Goal: Task Accomplishment & Management: Manage account settings

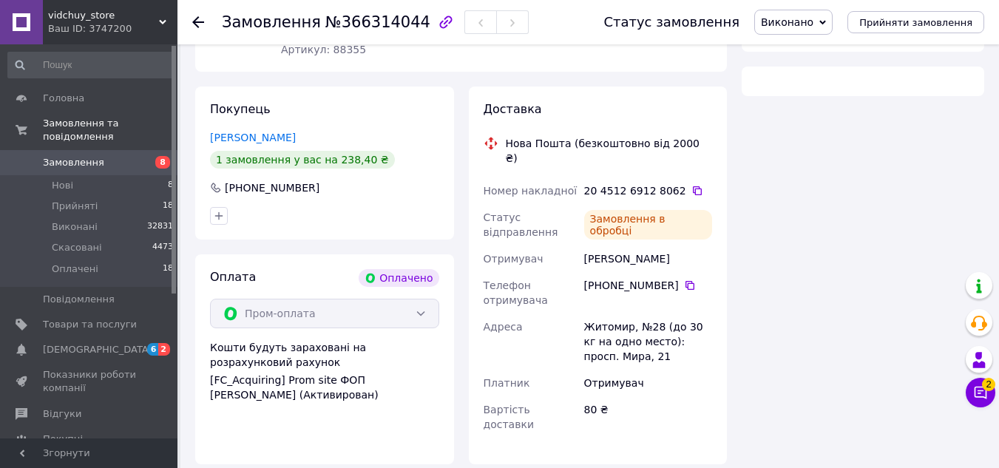
scroll to position [282, 0]
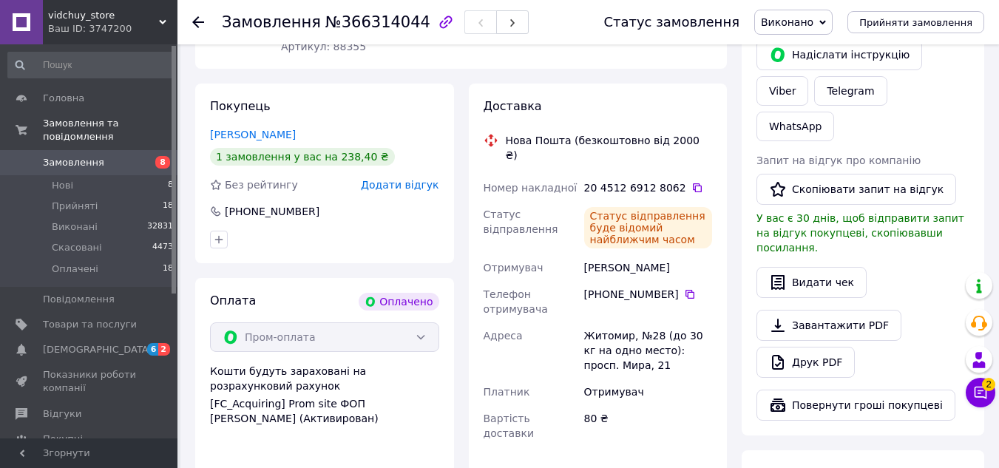
click at [199, 24] on icon at bounding box center [198, 22] width 12 height 12
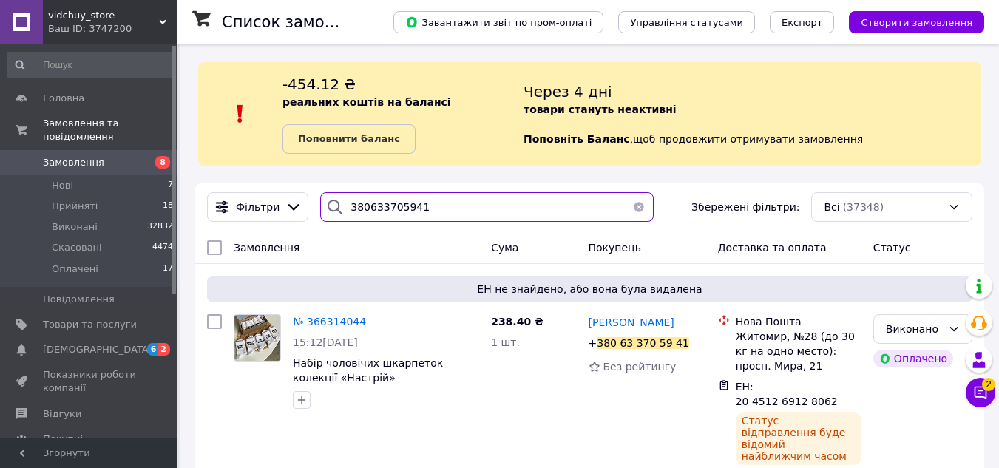
click at [454, 198] on input "380633705941" at bounding box center [486, 207] width 333 height 30
drag, startPoint x: 454, startPoint y: 198, endPoint x: 430, endPoint y: 209, distance: 25.8
click at [430, 209] on input "380633705941" at bounding box center [486, 207] width 333 height 30
paste input "969751370"
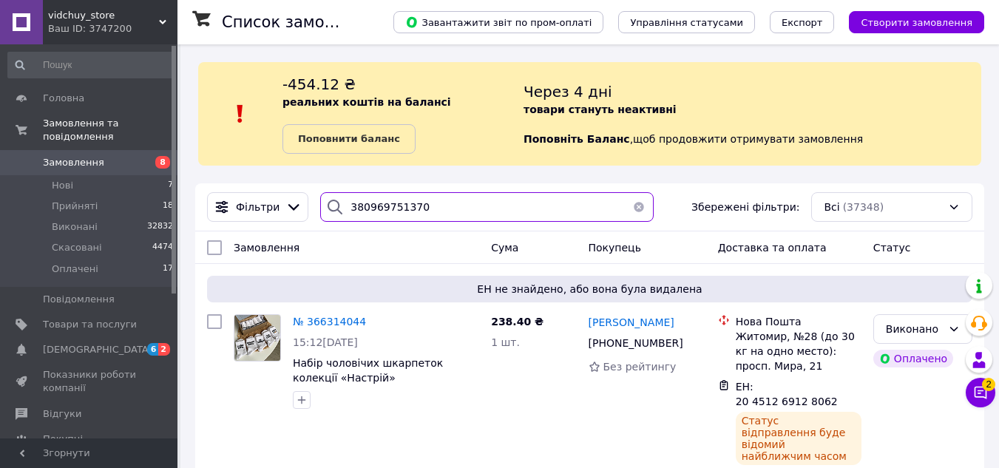
type input "380969751370"
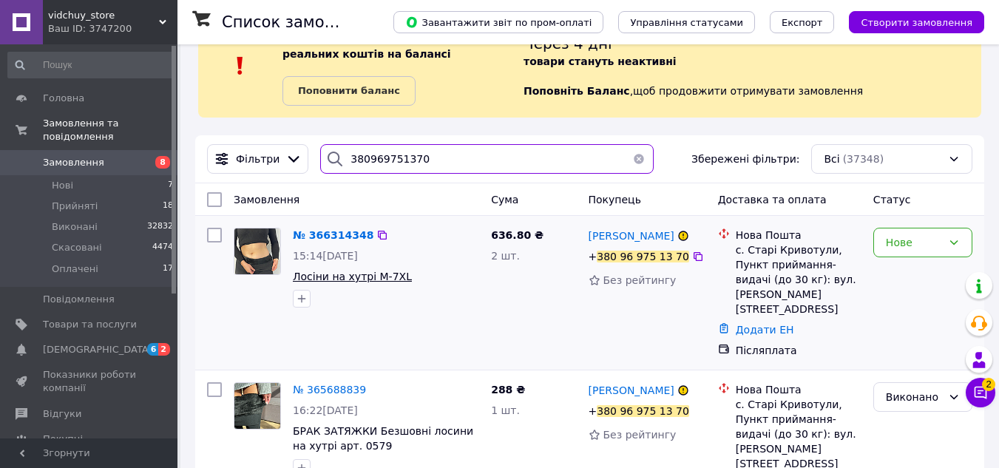
scroll to position [74, 0]
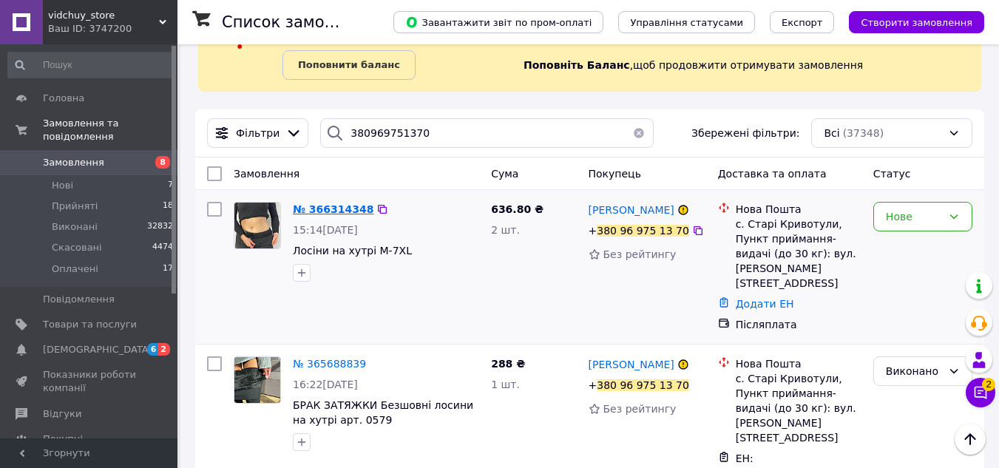
click at [328, 206] on span "№ 366314348" at bounding box center [333, 209] width 81 height 12
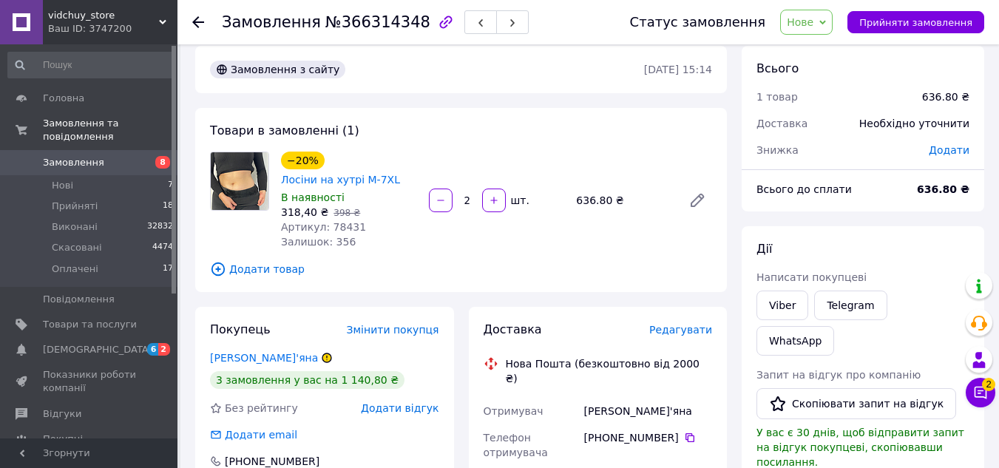
scroll to position [517, 0]
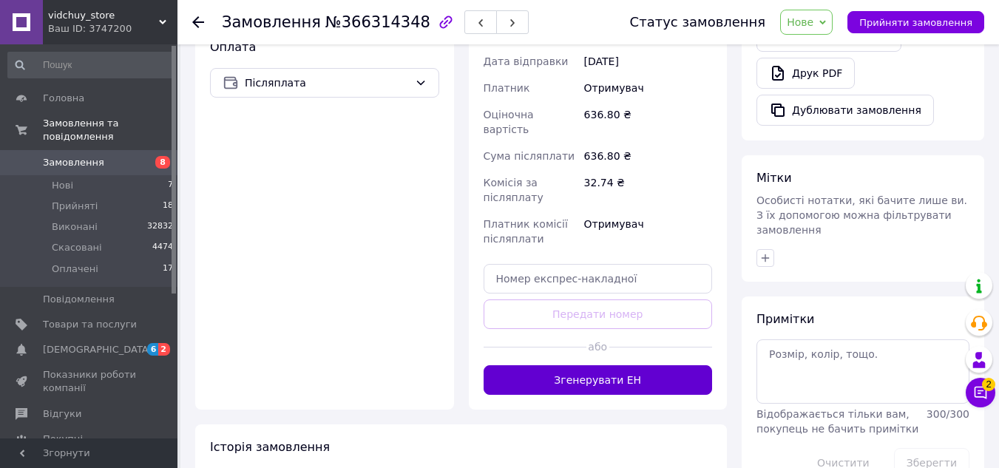
click at [664, 365] on button "Згенерувати ЕН" at bounding box center [598, 380] width 229 height 30
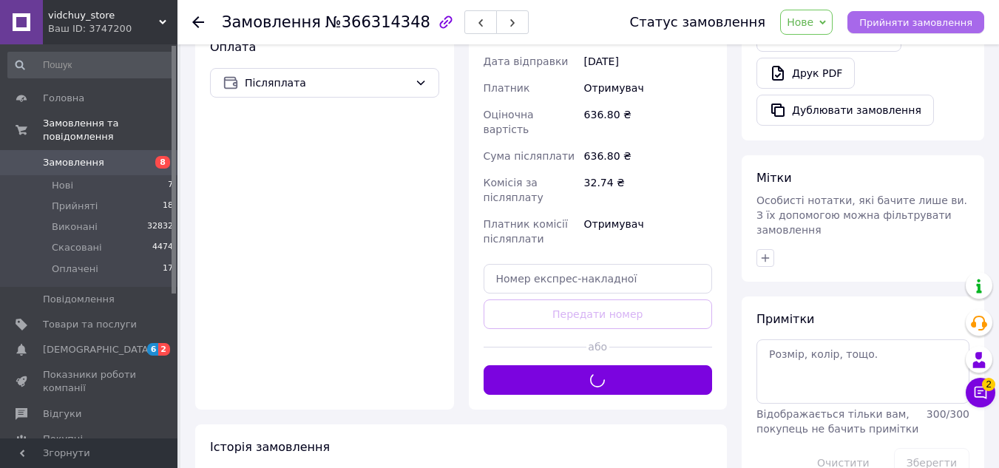
click at [923, 25] on span "Прийняти замовлення" at bounding box center [915, 22] width 113 height 11
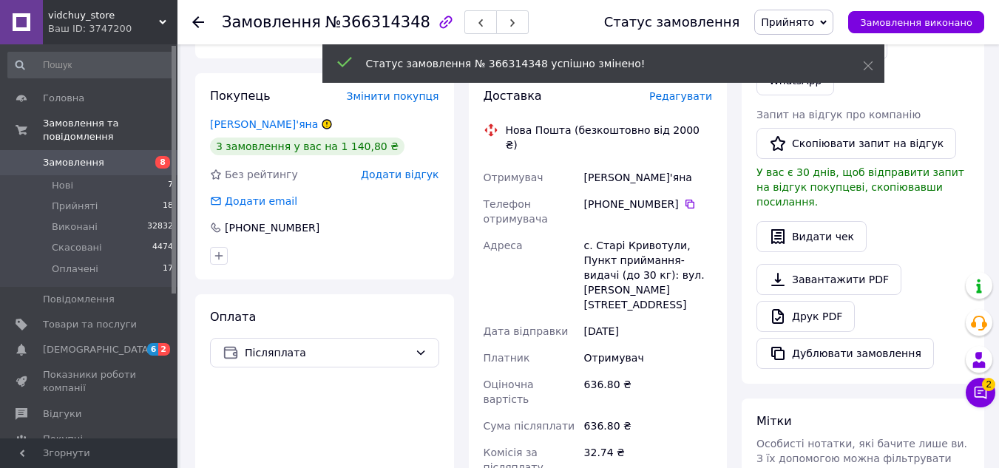
scroll to position [221, 0]
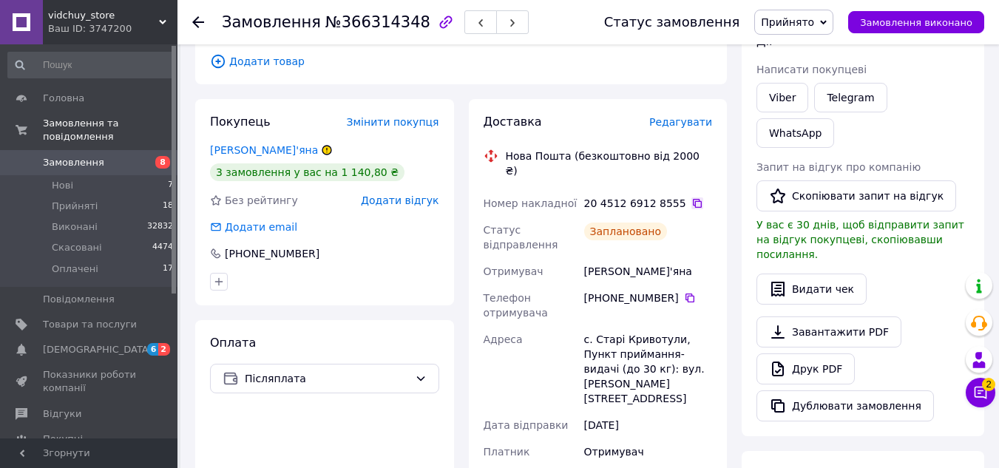
click at [691, 197] on icon at bounding box center [697, 203] width 12 height 12
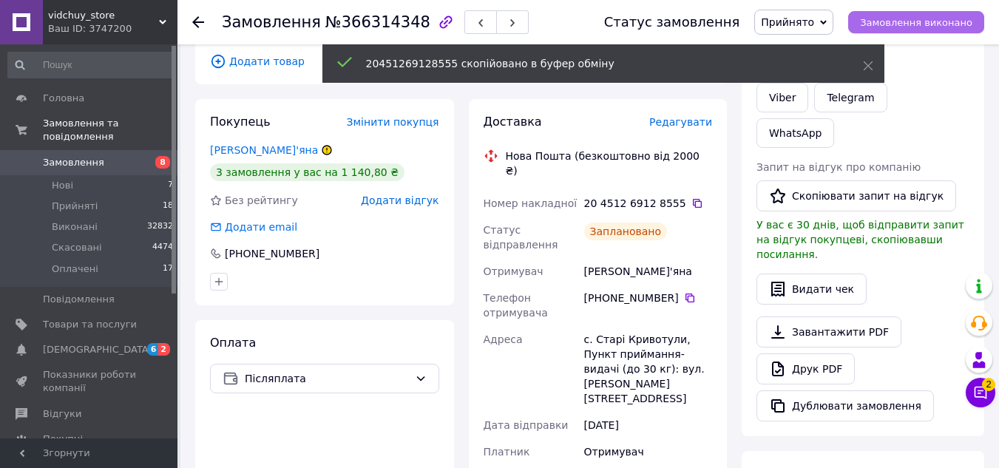
click at [932, 26] on span "Замовлення виконано" at bounding box center [916, 22] width 112 height 11
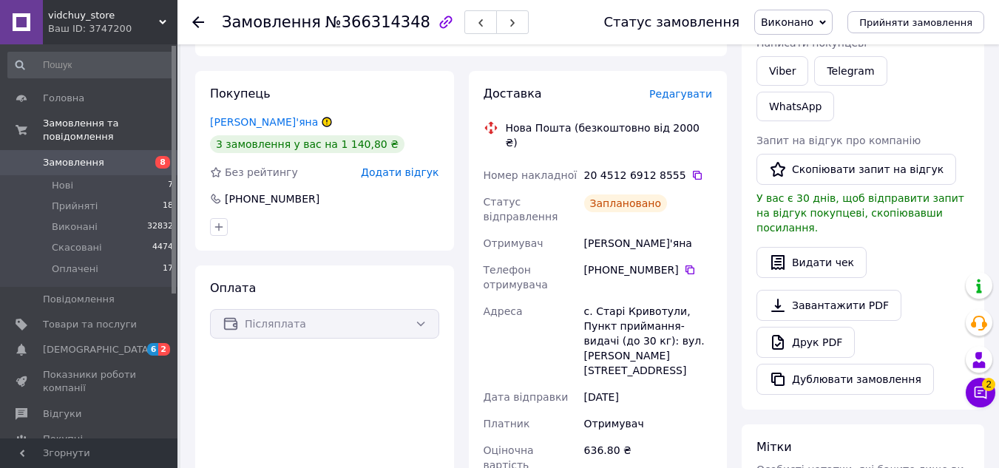
click at [198, 18] on icon at bounding box center [198, 22] width 12 height 12
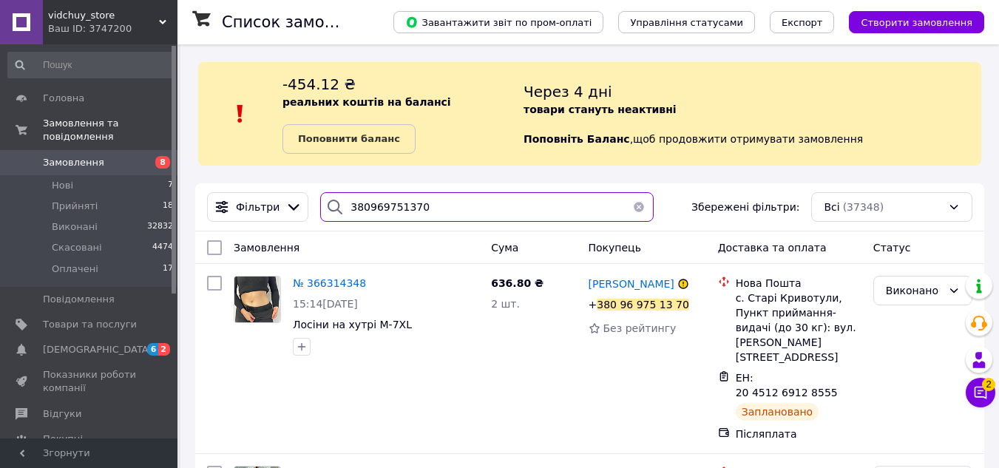
click at [398, 209] on input "380969751370" at bounding box center [486, 207] width 333 height 30
paste input "680933859"
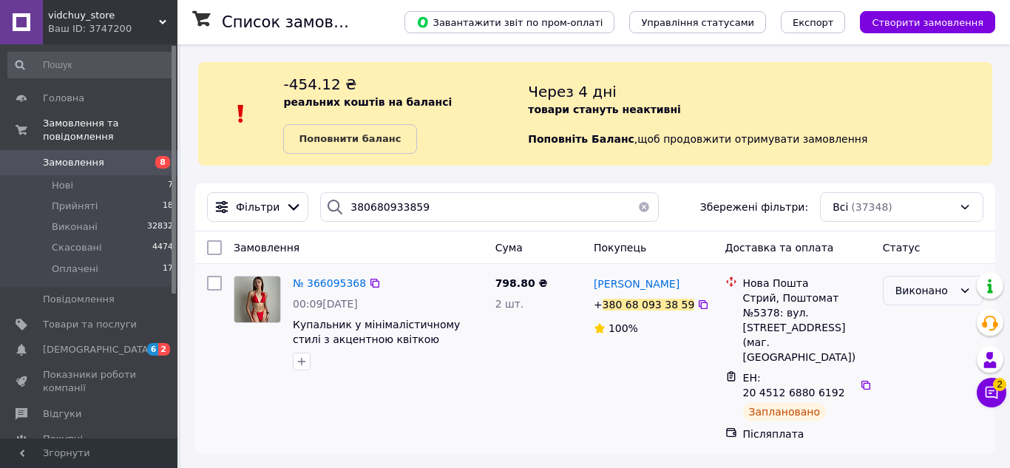
click at [936, 296] on div "Виконано" at bounding box center [924, 290] width 58 height 16
click at [906, 350] on li "Скасовано" at bounding box center [933, 349] width 99 height 27
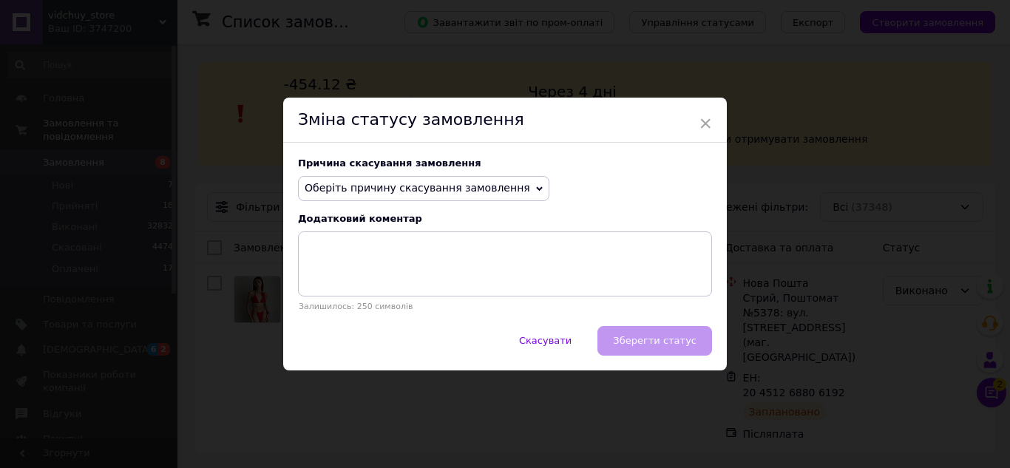
click at [412, 189] on span "Оберіть причину скасування замовлення" at bounding box center [418, 188] width 226 height 12
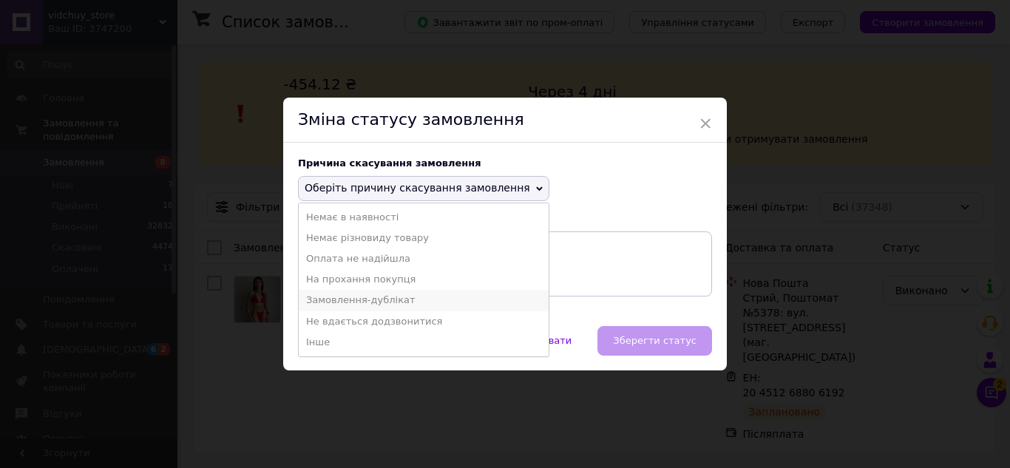
click at [384, 302] on li "Замовлення-дублікат" at bounding box center [424, 300] width 250 height 21
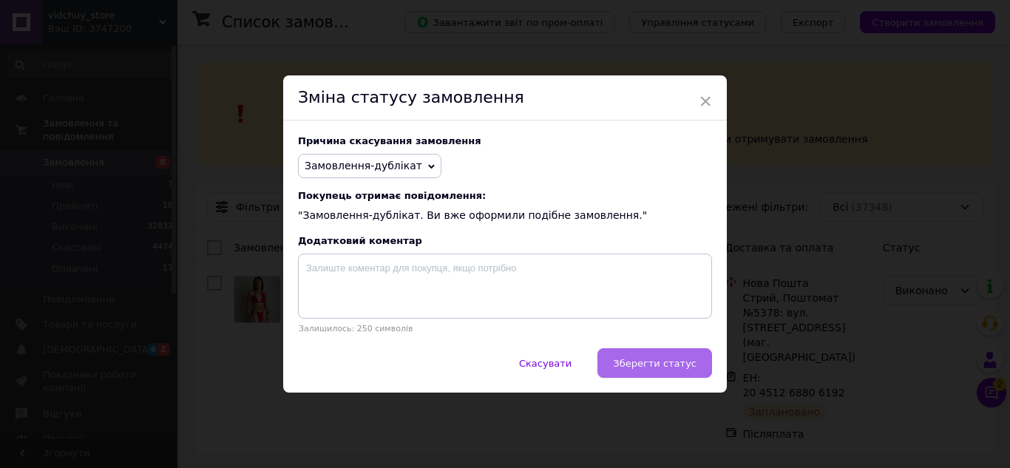
click at [632, 367] on span "Зберегти статус" at bounding box center [655, 363] width 84 height 11
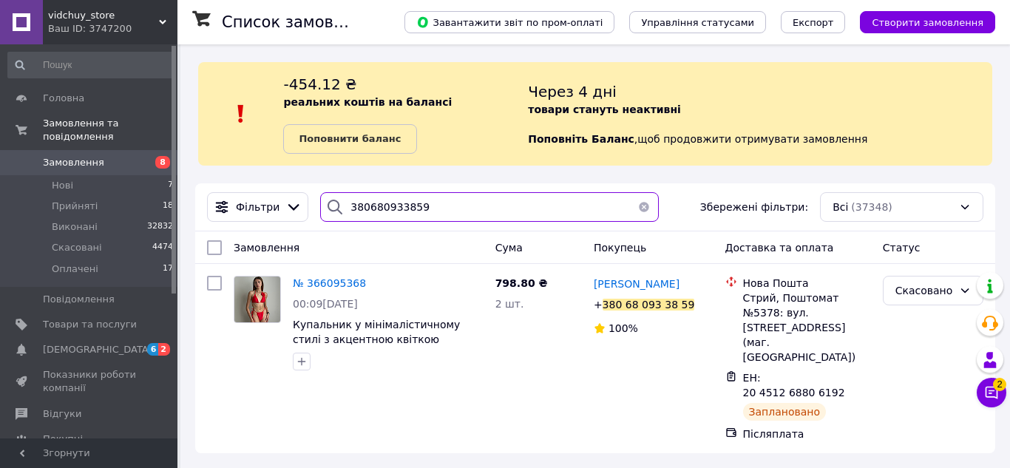
click at [404, 208] on input "380680933859" at bounding box center [489, 207] width 339 height 30
paste input "93698933"
type input "380936989339"
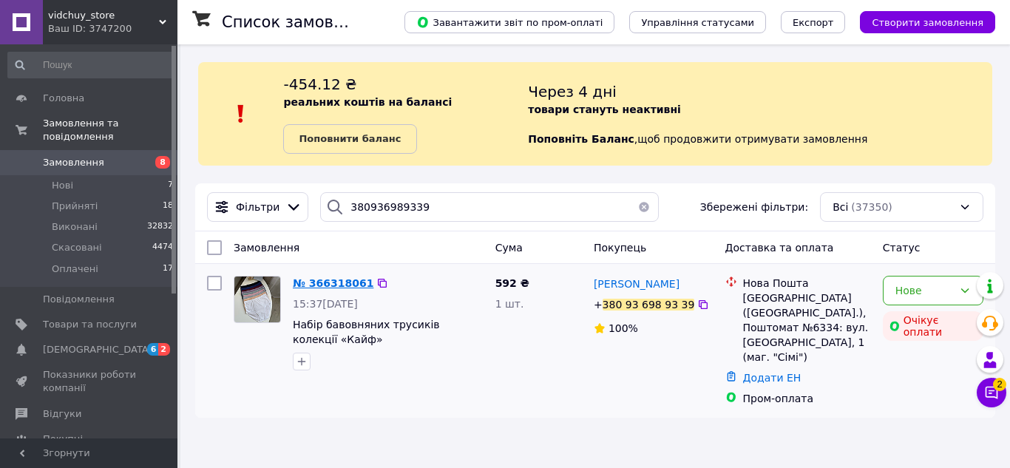
click at [336, 279] on span "№ 366318061" at bounding box center [333, 283] width 81 height 12
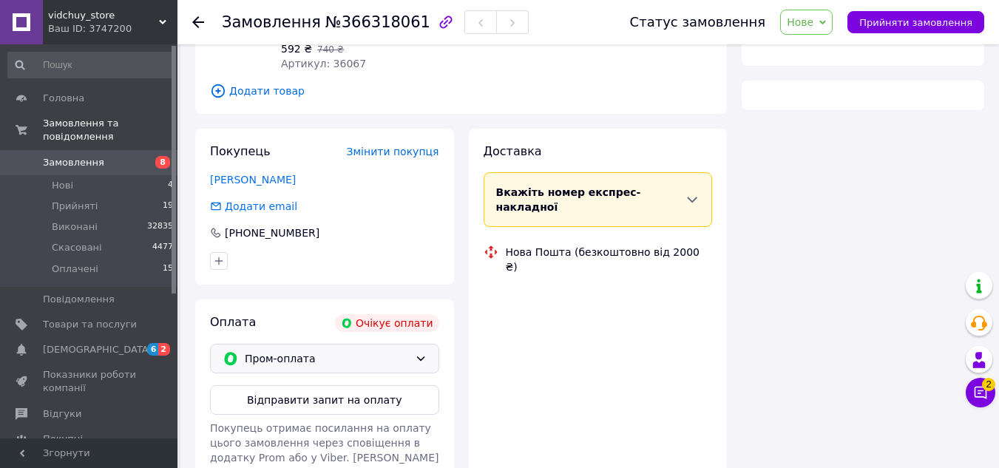
scroll to position [222, 0]
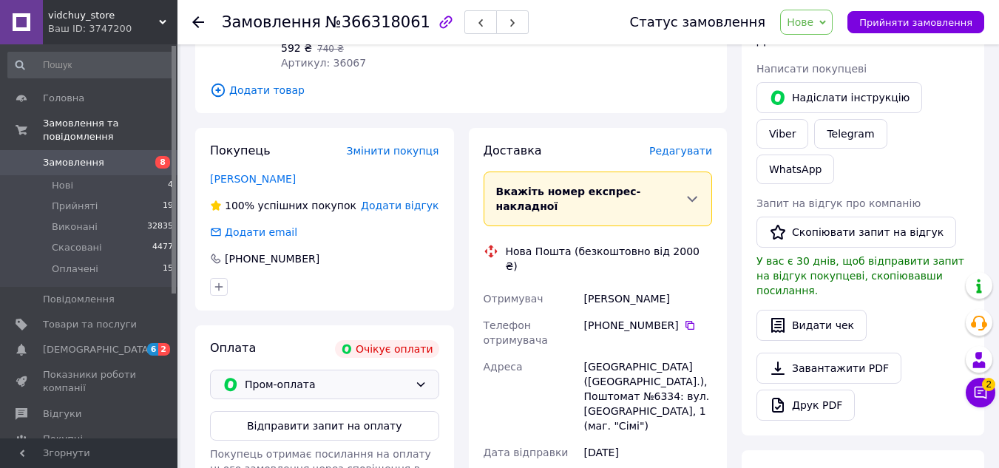
click at [360, 376] on span "Пром-оплата" at bounding box center [327, 384] width 164 height 16
click at [367, 413] on button "Відправити запит на оплату" at bounding box center [324, 426] width 229 height 30
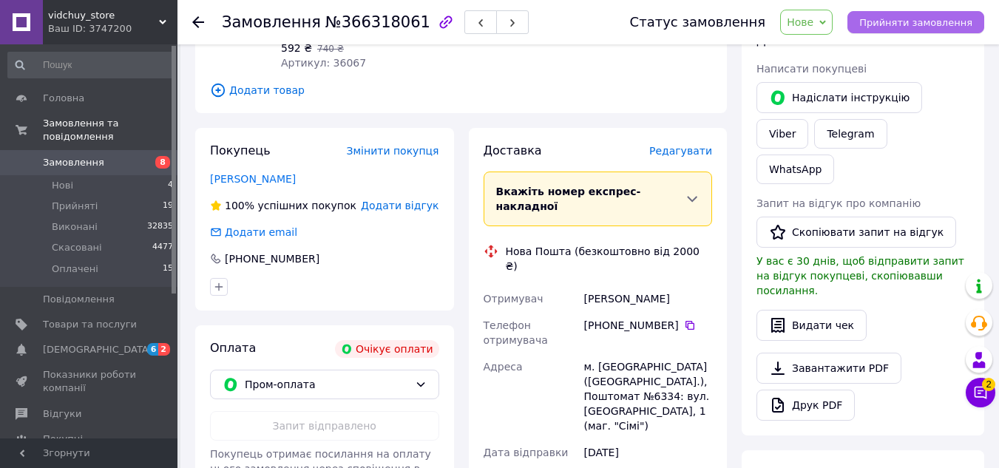
click at [892, 33] on button "Прийняти замовлення" at bounding box center [915, 22] width 137 height 22
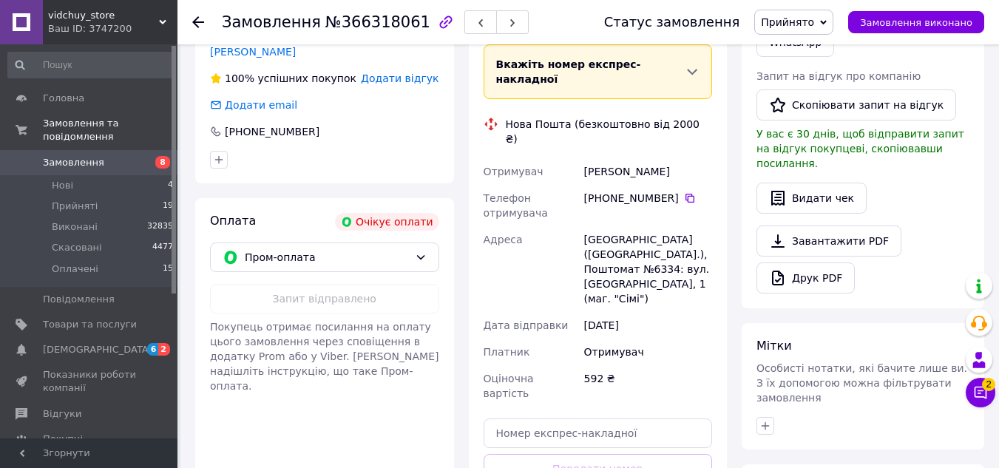
scroll to position [370, 0]
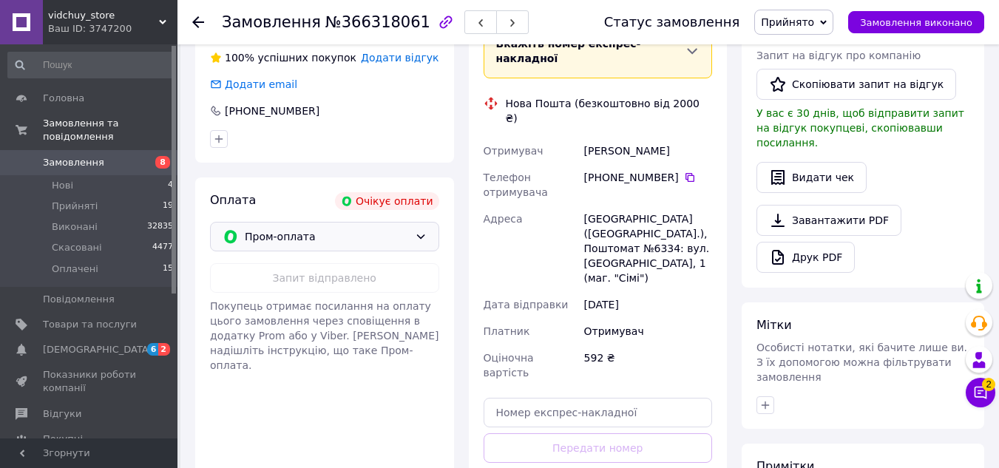
click at [354, 231] on div "Пром-оплата" at bounding box center [324, 237] width 229 height 30
click at [379, 289] on span "Післяплата" at bounding box center [336, 282] width 182 height 15
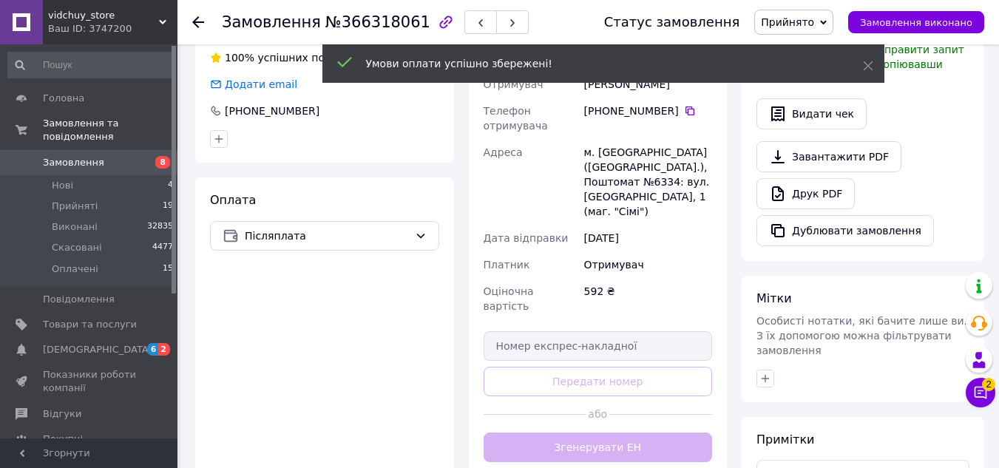
click at [684, 379] on div "Доставка Редагувати Нова Пошта (безкоштовно від 2000 ₴) Отримувач [PERSON_NAME]…" at bounding box center [598, 228] width 229 height 467
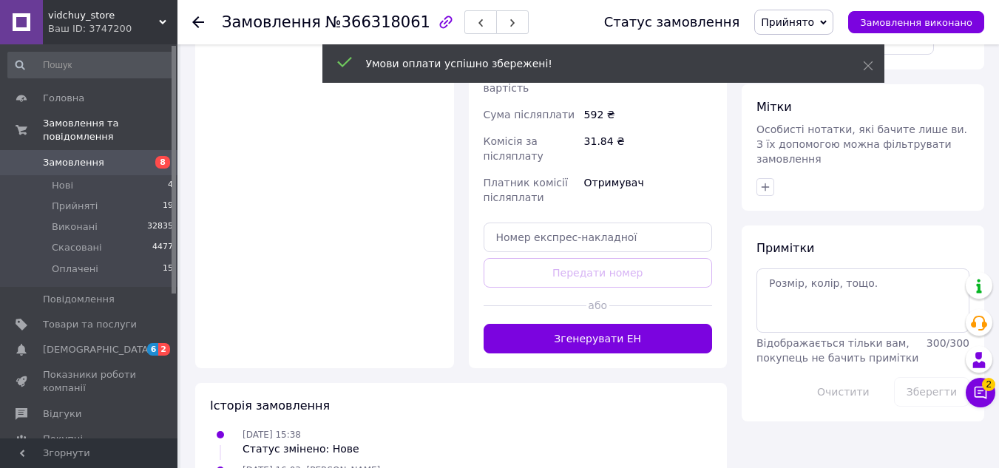
scroll to position [603, 0]
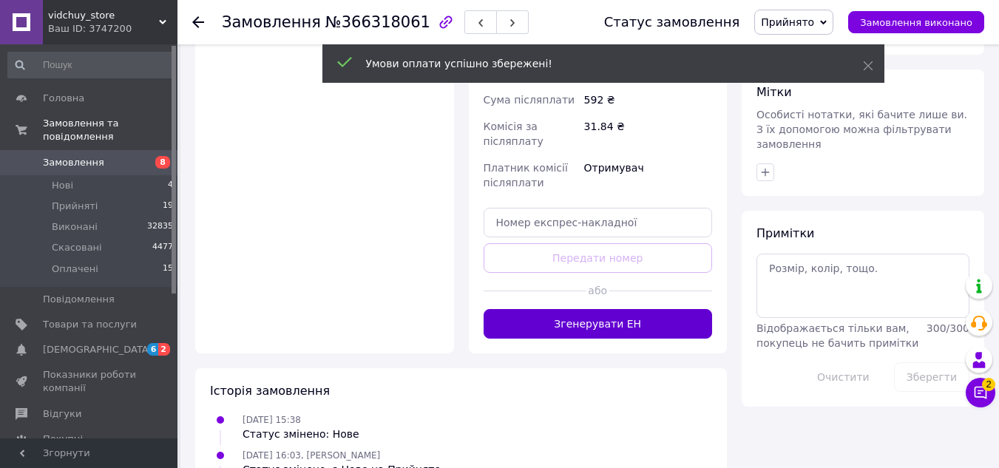
click at [657, 309] on button "Згенерувати ЕН" at bounding box center [598, 324] width 229 height 30
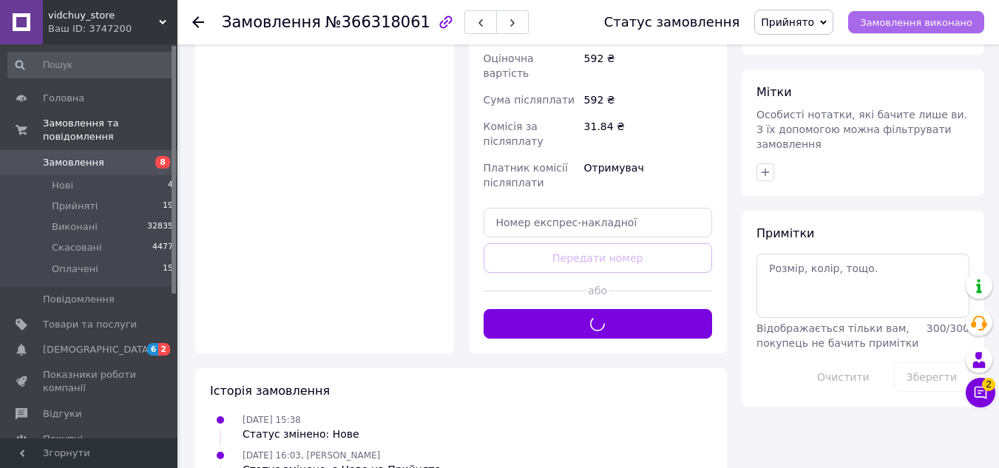
click at [930, 21] on span "Замовлення виконано" at bounding box center [916, 22] width 112 height 11
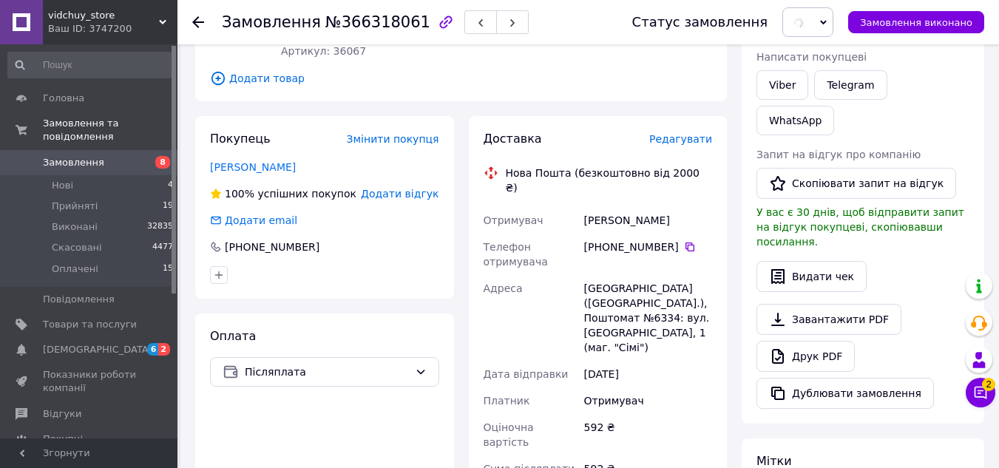
scroll to position [233, 0]
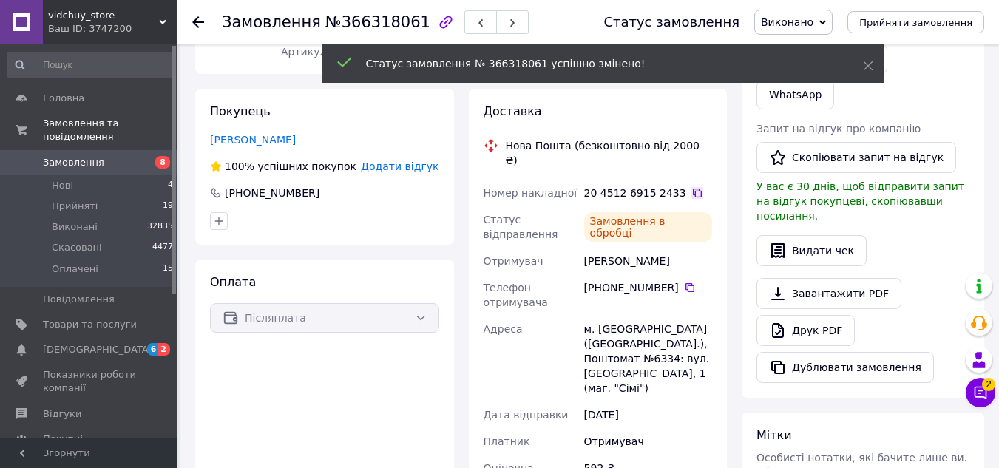
click at [691, 187] on icon at bounding box center [697, 193] width 12 height 12
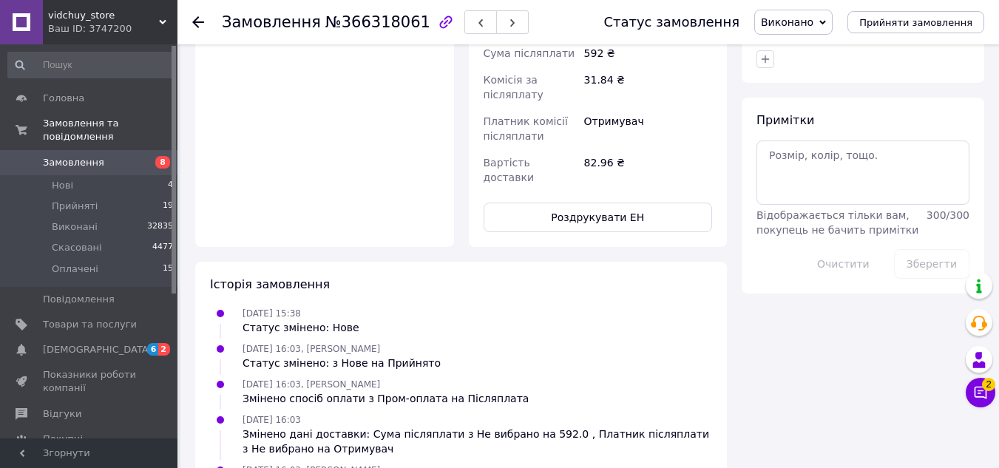
scroll to position [245, 0]
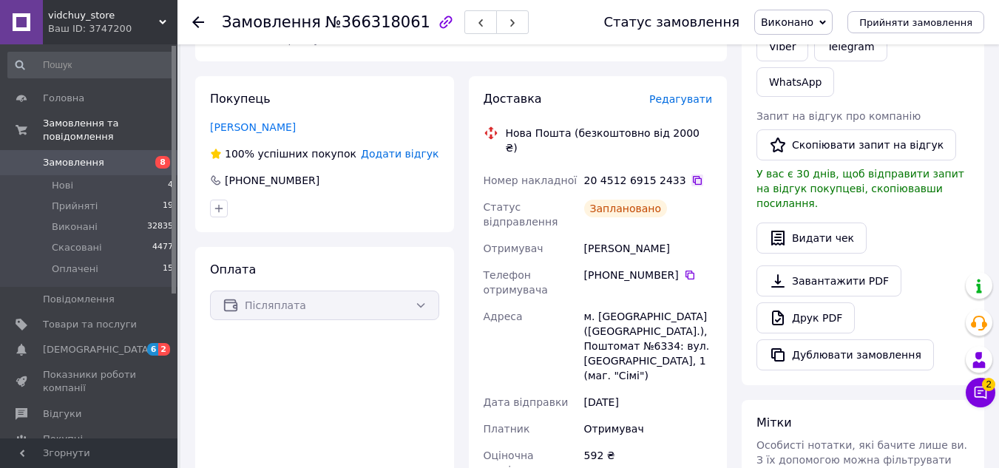
click at [691, 174] on icon at bounding box center [697, 180] width 12 height 12
click at [200, 20] on div at bounding box center [207, 22] width 30 height 44
click at [197, 18] on use at bounding box center [198, 22] width 12 height 12
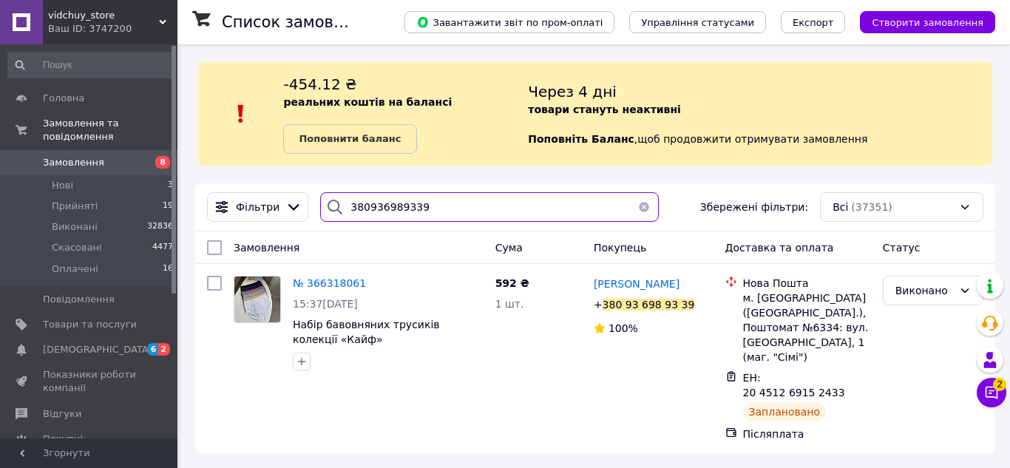
click at [447, 198] on input "380936989339" at bounding box center [489, 207] width 339 height 30
paste input "92256197"
type input "380992256197"
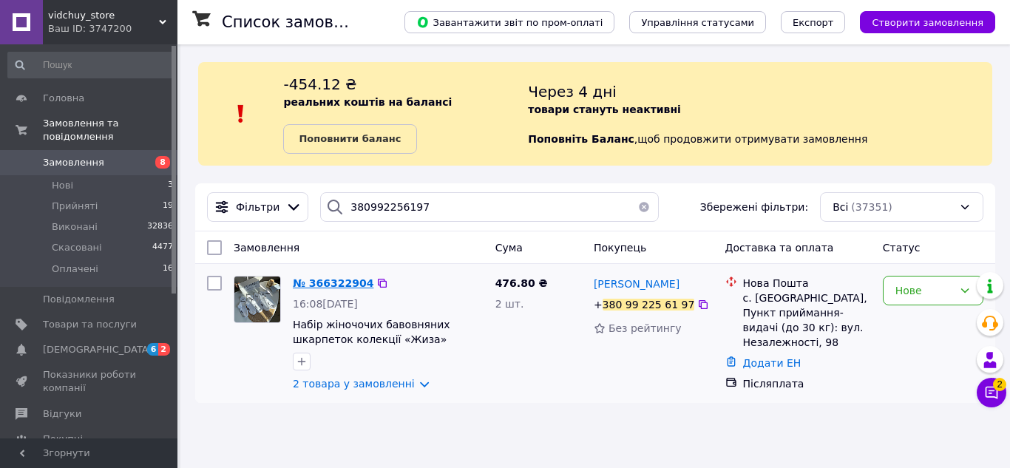
click at [333, 285] on span "№ 366322904" at bounding box center [333, 283] width 81 height 12
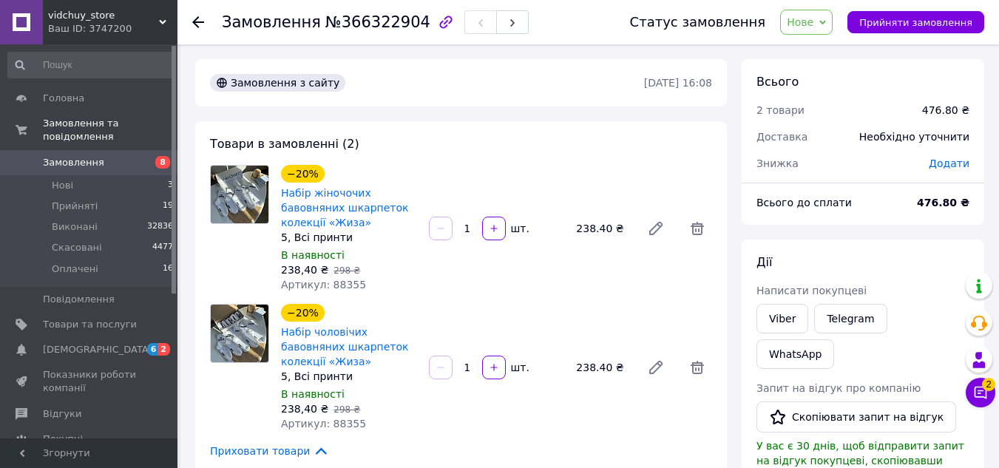
click at [197, 22] on use at bounding box center [198, 22] width 12 height 12
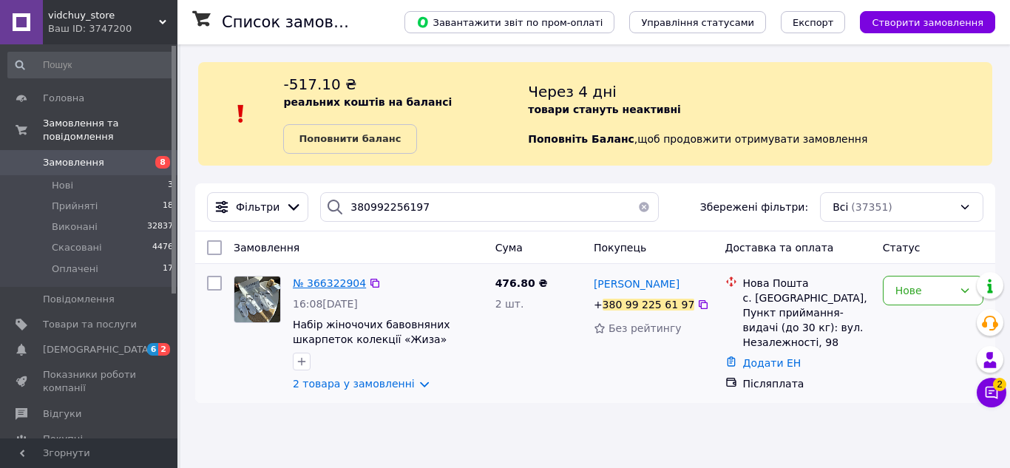
click at [343, 282] on span "№ 366322904" at bounding box center [329, 283] width 73 height 12
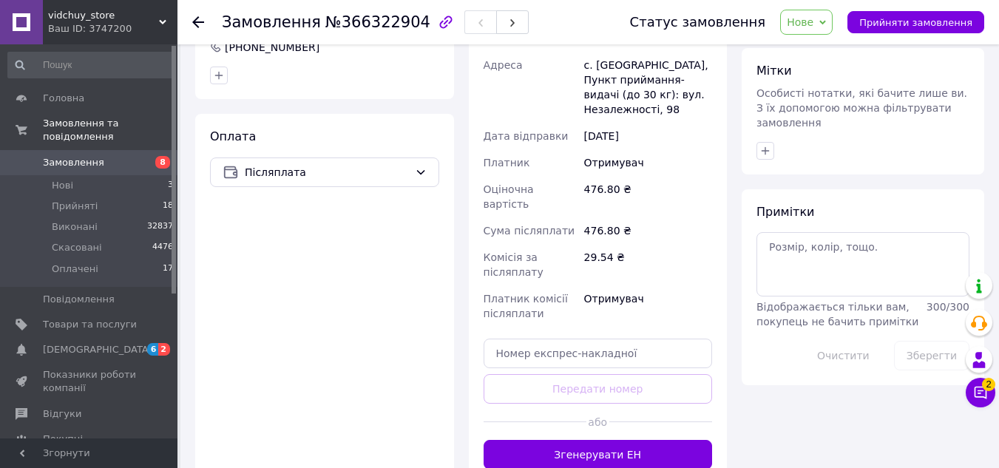
scroll to position [714, 0]
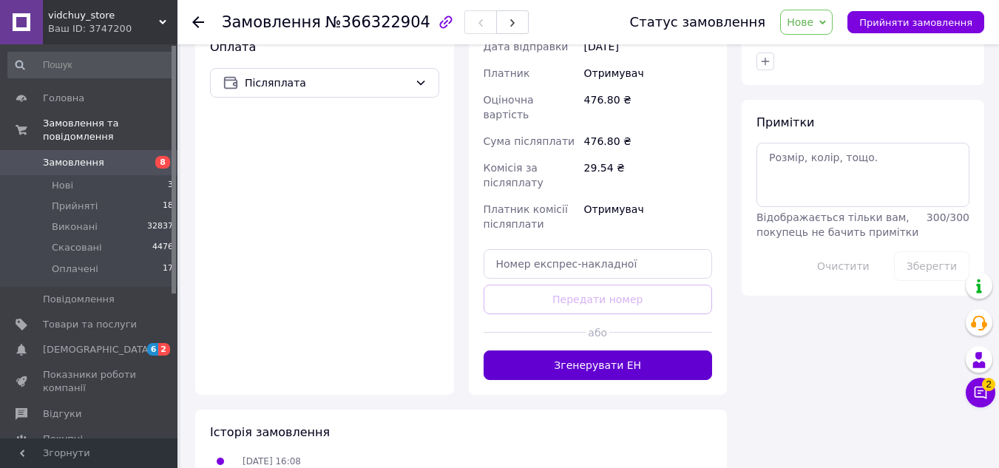
click at [668, 350] on button "Згенерувати ЕН" at bounding box center [598, 365] width 229 height 30
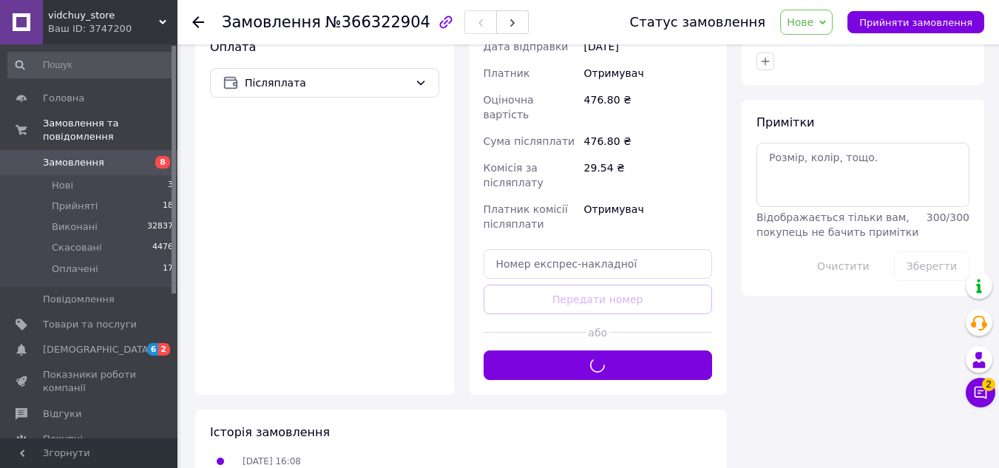
click at [881, 39] on div "Статус замовлення Нове Прийнято Виконано Скасовано Оплачено Прийняти замовлення" at bounding box center [792, 22] width 384 height 44
click at [898, 24] on span "Прийняти замовлення" at bounding box center [915, 22] width 113 height 11
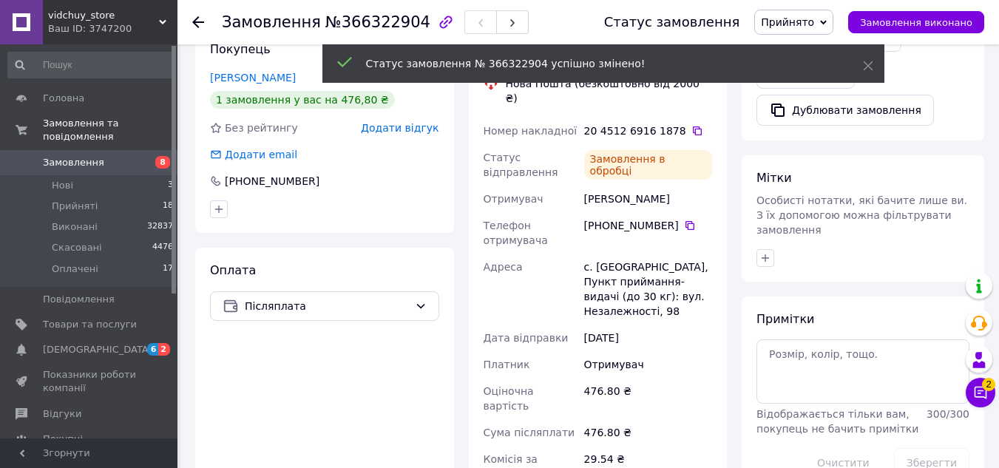
scroll to position [492, 0]
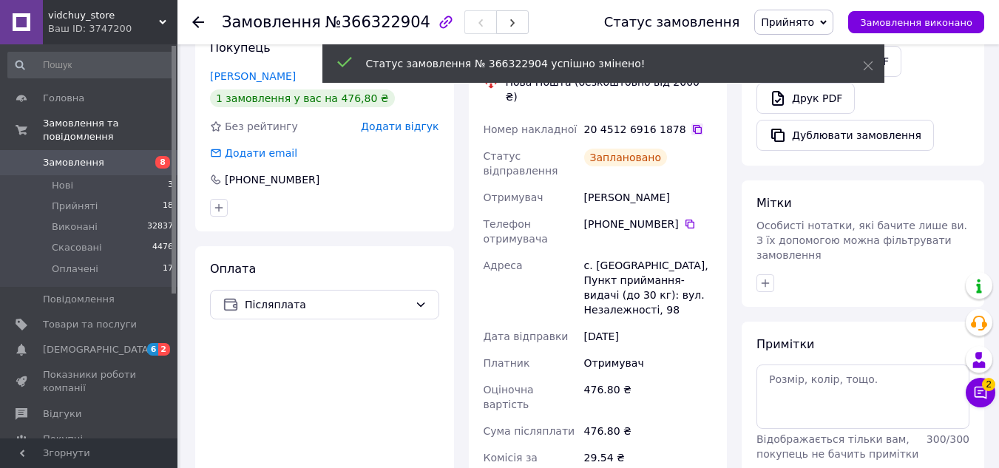
click at [691, 123] on icon at bounding box center [697, 129] width 12 height 12
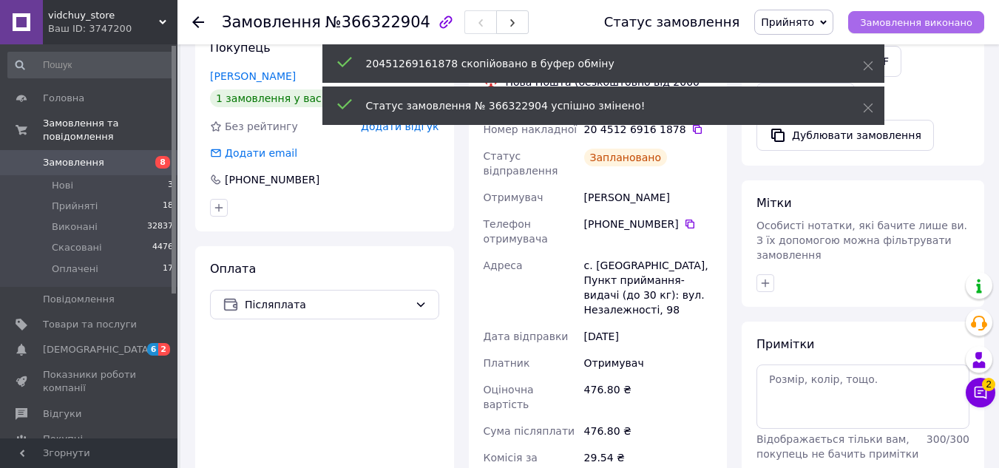
click at [928, 23] on span "Замовлення виконано" at bounding box center [916, 22] width 112 height 11
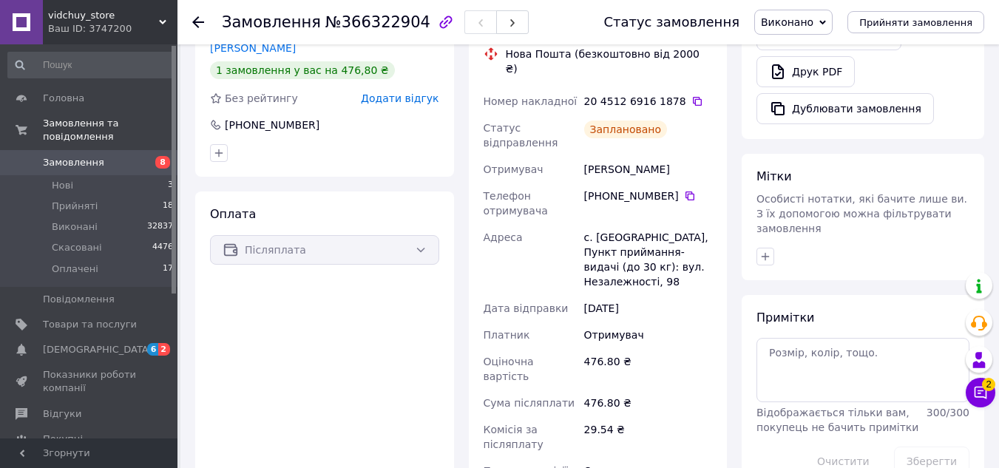
click at [197, 24] on icon at bounding box center [198, 22] width 12 height 12
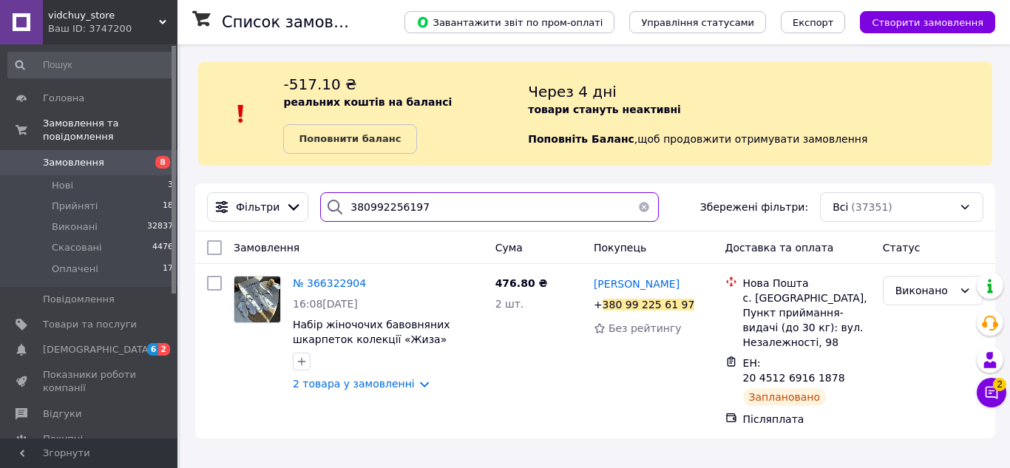
click at [427, 210] on input "380992256197" at bounding box center [489, 207] width 339 height 30
click at [424, 209] on input "380992256197" at bounding box center [489, 207] width 339 height 30
type input "н"
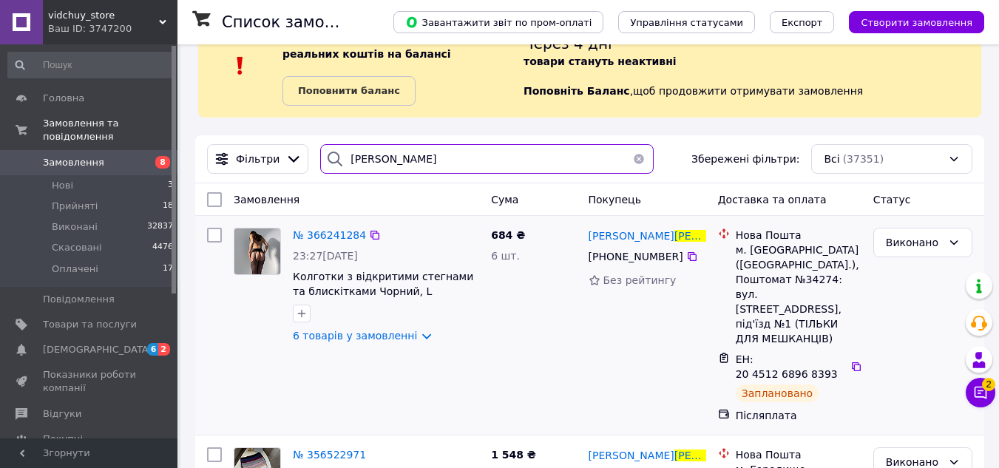
scroll to position [74, 0]
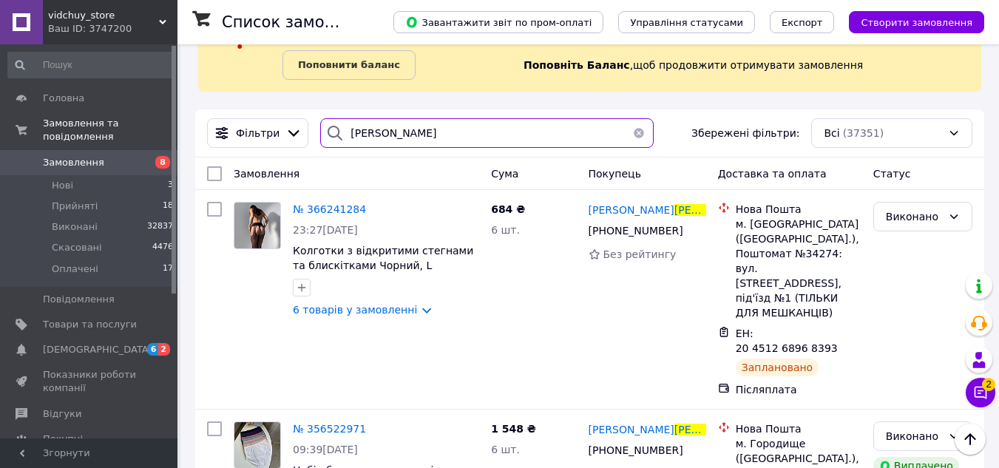
click at [425, 137] on input "[PERSON_NAME]" at bounding box center [486, 133] width 333 height 30
paste input "380639329231"
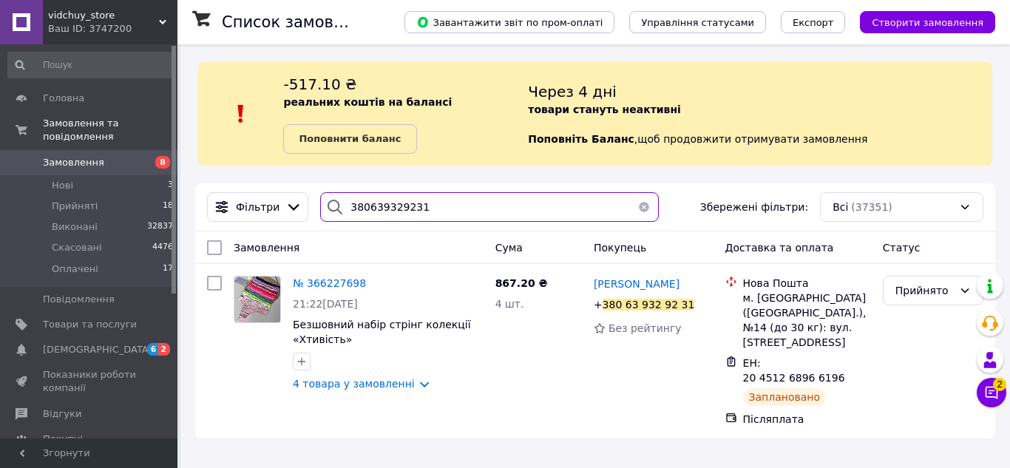
click at [450, 202] on input "380639329231" at bounding box center [489, 207] width 339 height 30
paste input "958535855"
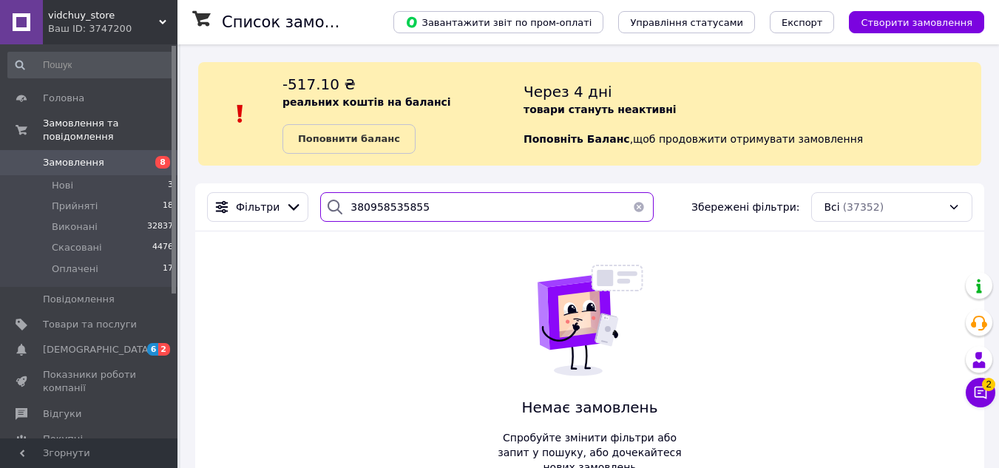
click at [427, 194] on input "380958535855" at bounding box center [486, 207] width 333 height 30
paste input "66220723"
type input "366220723"
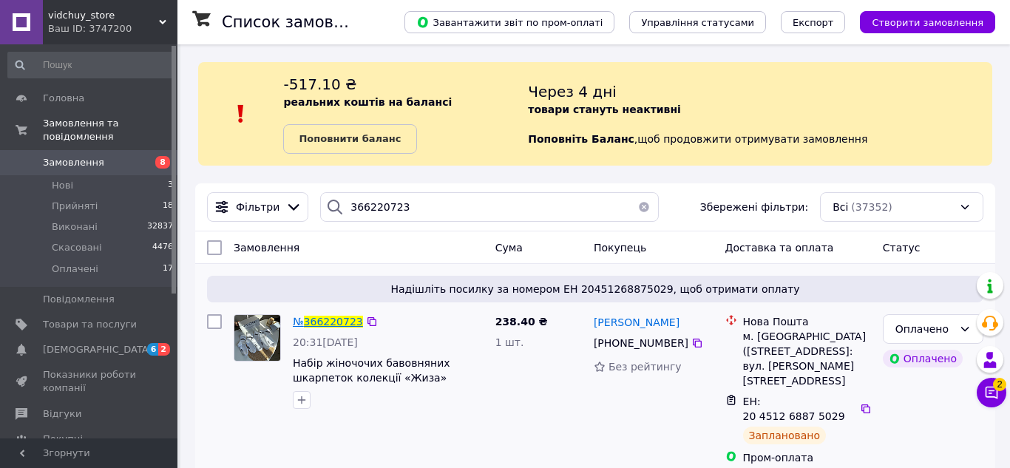
click at [311, 327] on span "366220723" at bounding box center [333, 322] width 59 height 12
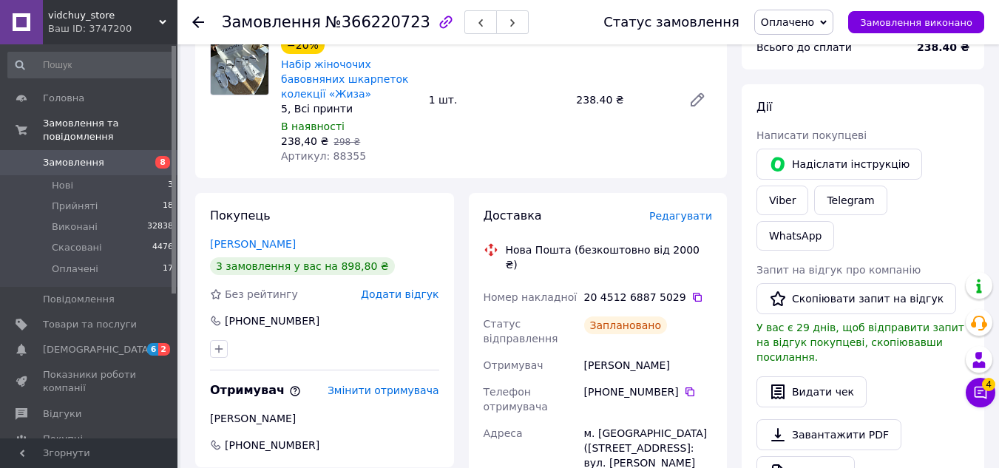
scroll to position [296, 0]
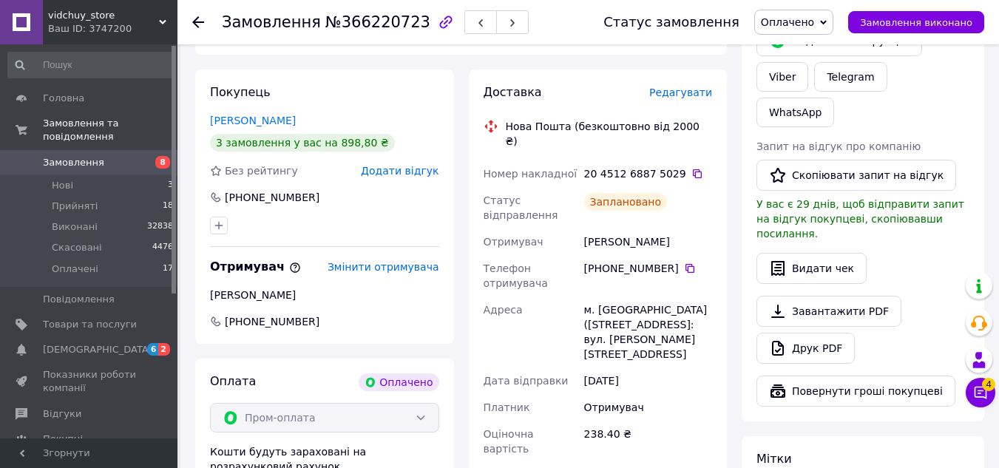
click at [202, 26] on icon at bounding box center [198, 22] width 12 height 12
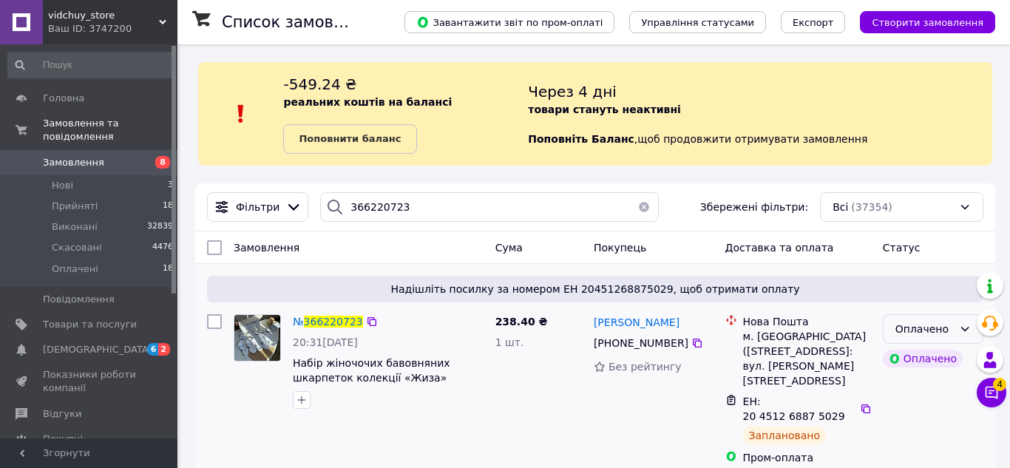
click at [968, 325] on icon at bounding box center [965, 329] width 12 height 12
click at [924, 385] on li "Виконано" at bounding box center [933, 388] width 99 height 27
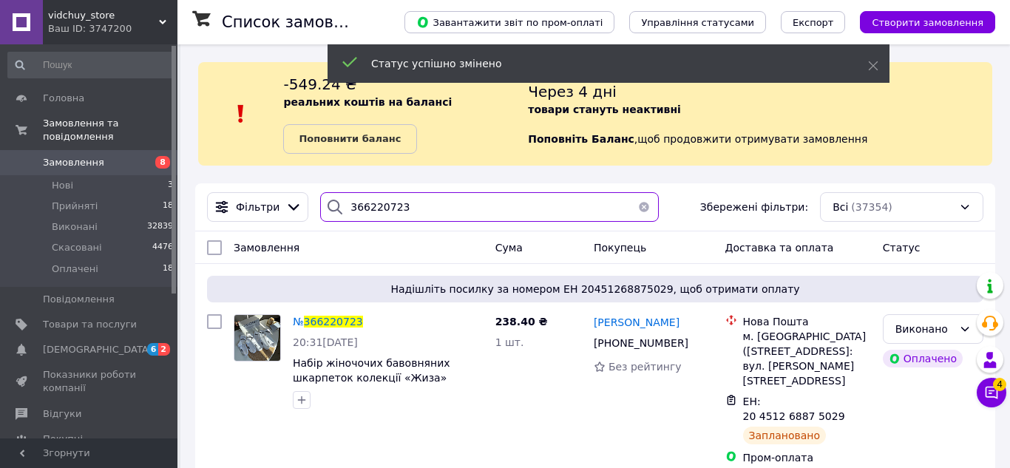
click at [571, 211] on input "366220723" at bounding box center [489, 207] width 339 height 30
paste input "80936546105"
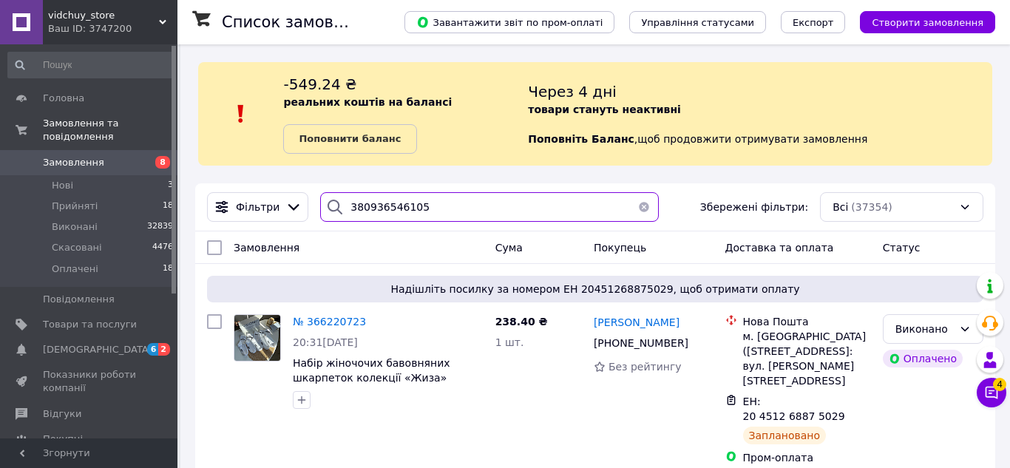
type input "380936546105"
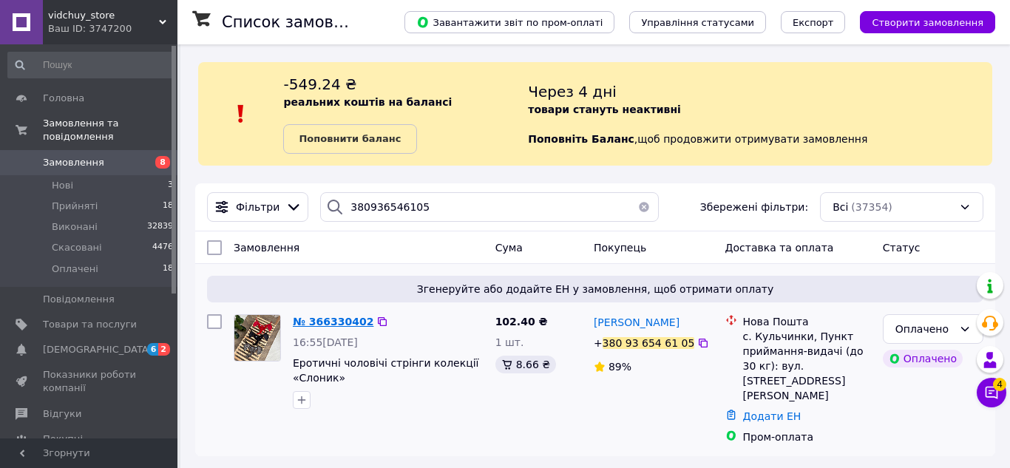
click at [328, 326] on span "№ 366330402" at bounding box center [333, 322] width 81 height 12
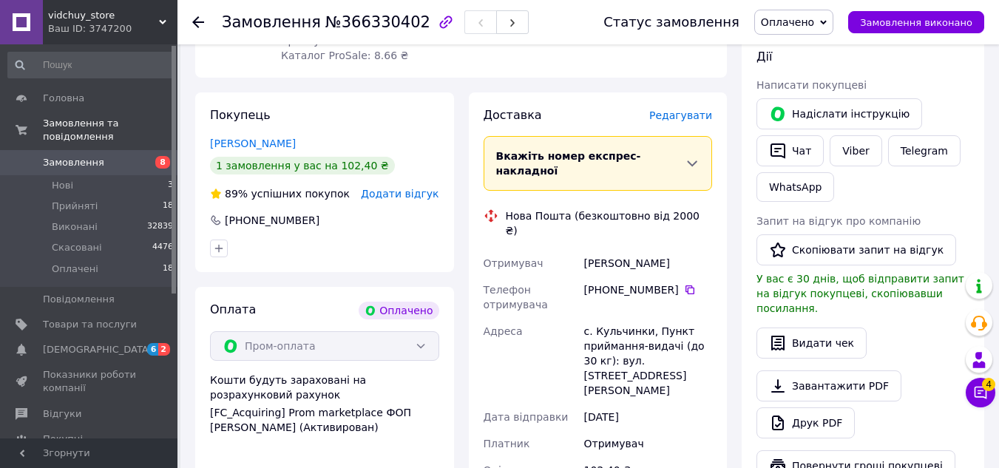
scroll to position [518, 0]
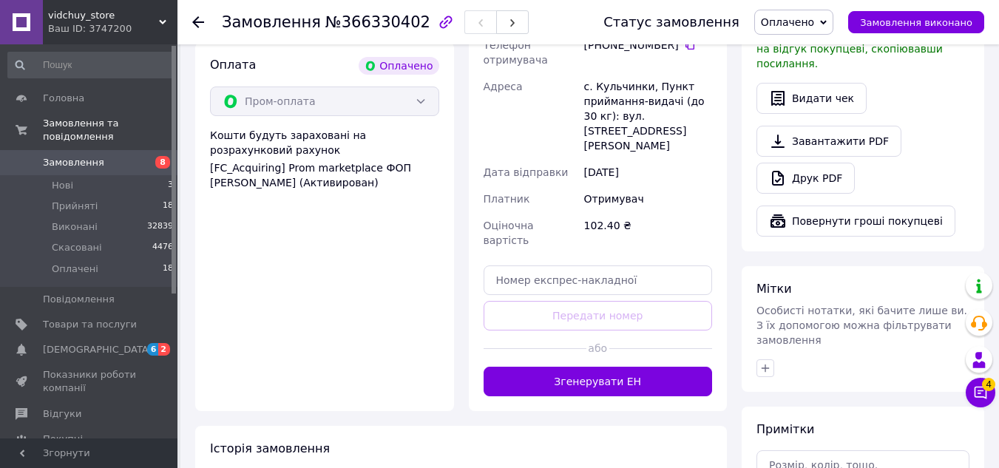
click at [673, 331] on div at bounding box center [660, 349] width 103 height 36
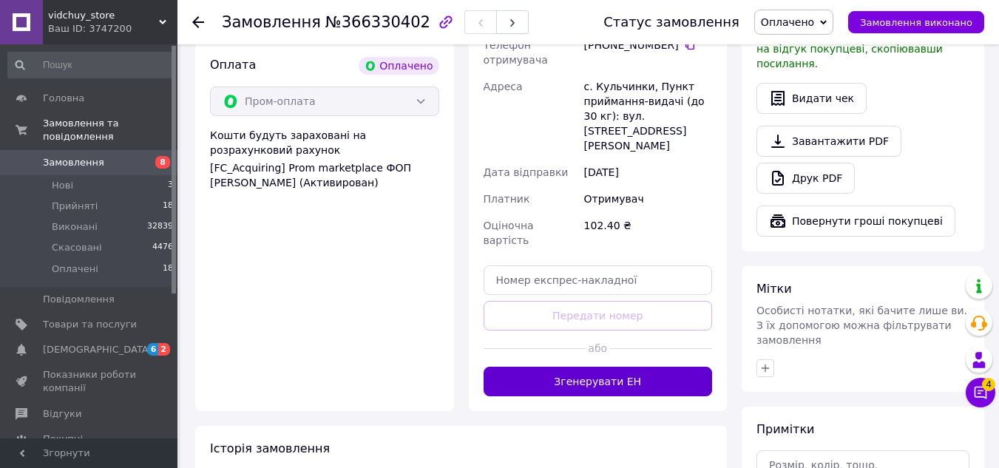
click at [639, 367] on button "Згенерувати ЕН" at bounding box center [598, 382] width 229 height 30
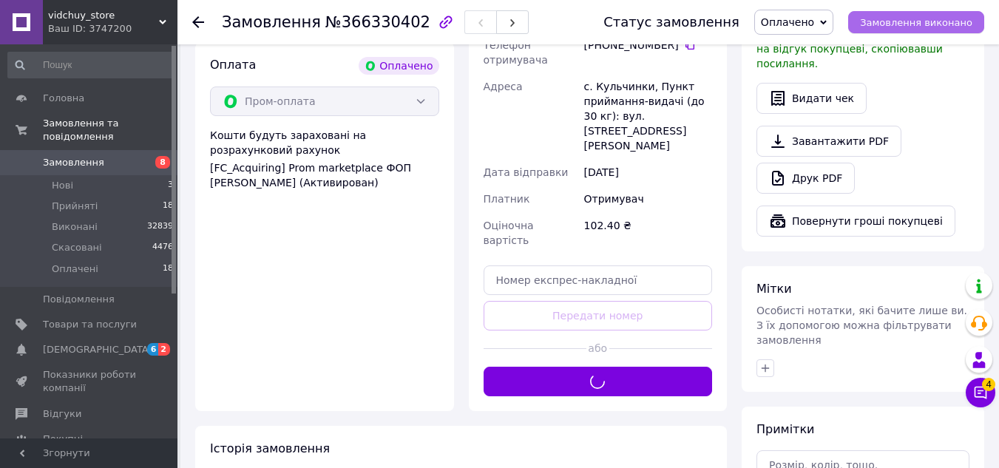
click at [925, 23] on span "Замовлення виконано" at bounding box center [916, 22] width 112 height 11
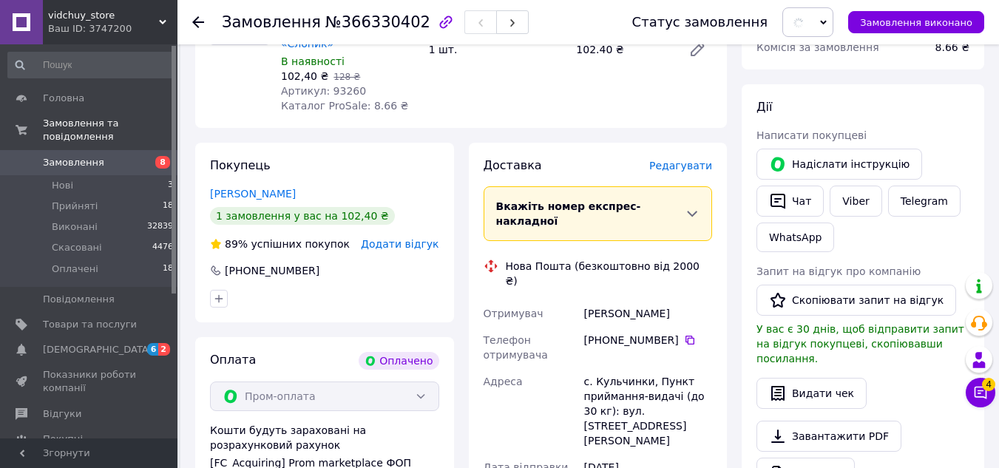
scroll to position [222, 0]
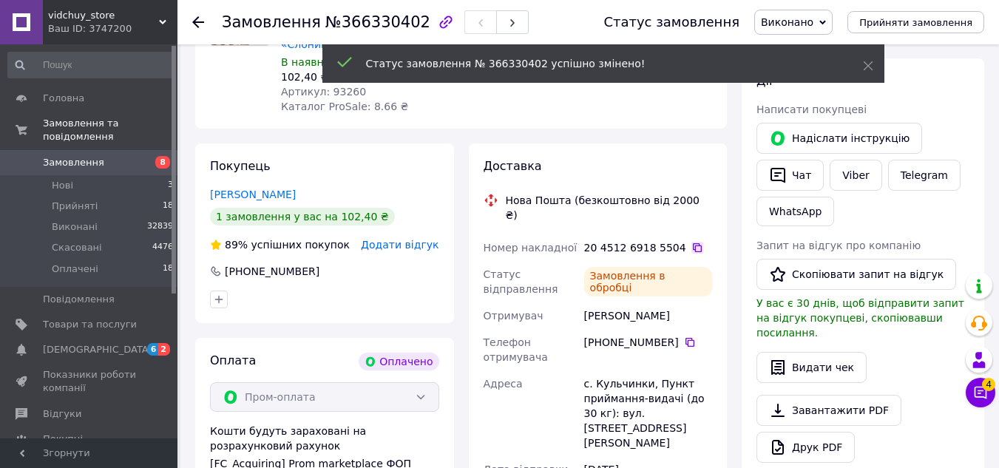
click at [691, 242] on icon at bounding box center [697, 248] width 12 height 12
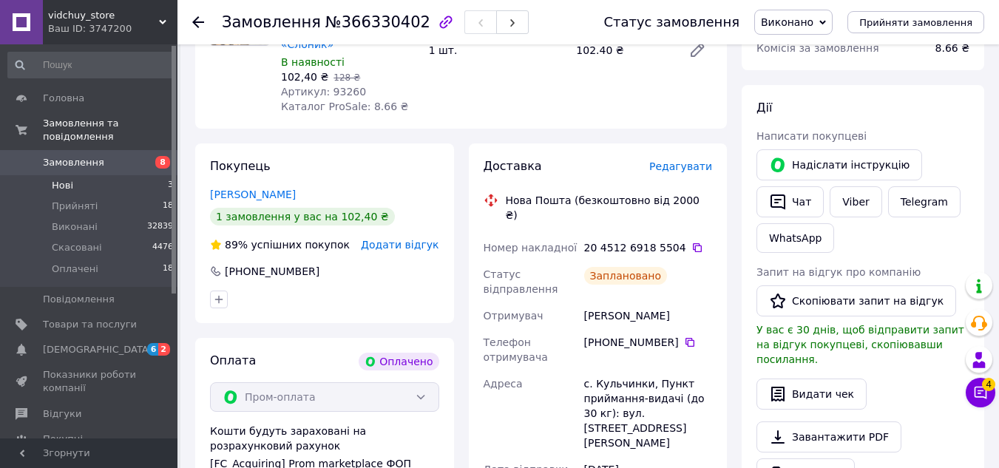
click at [139, 175] on li "Нові 3" at bounding box center [91, 185] width 182 height 21
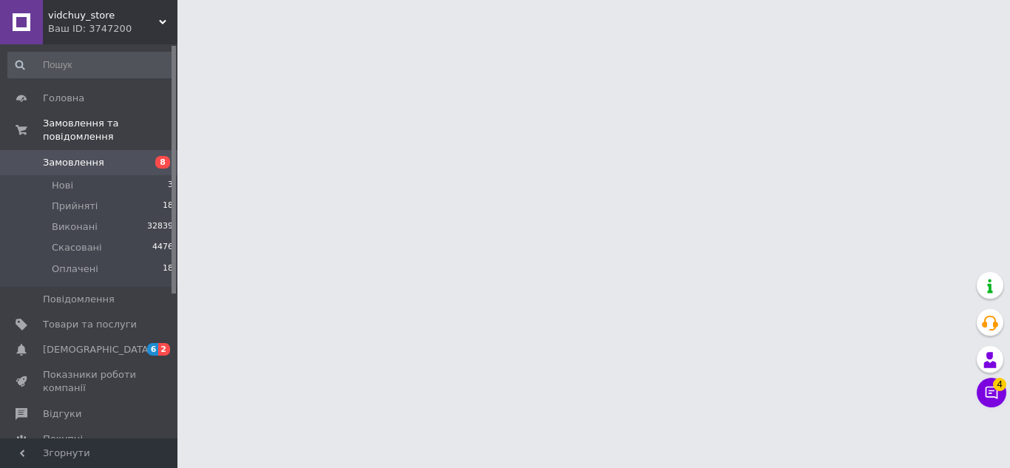
click at [993, 376] on div "Менеджер 4 Чат з покупцем Тех підтримка Чат з покупцем 4" at bounding box center [992, 340] width 30 height 146
click at [996, 391] on icon at bounding box center [991, 392] width 15 height 15
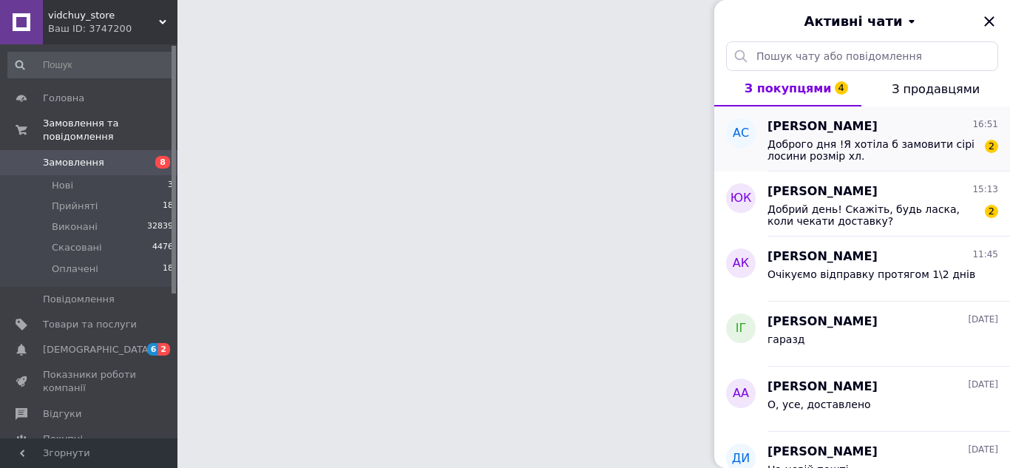
click at [941, 154] on span "Доброго дня !Я хотіла б замовити сірі лосини розмір хл." at bounding box center [872, 150] width 210 height 24
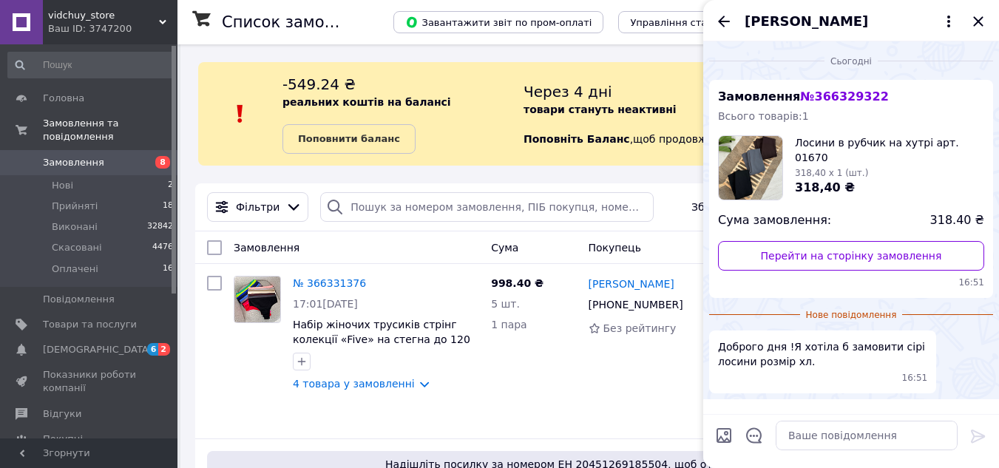
scroll to position [39, 0]
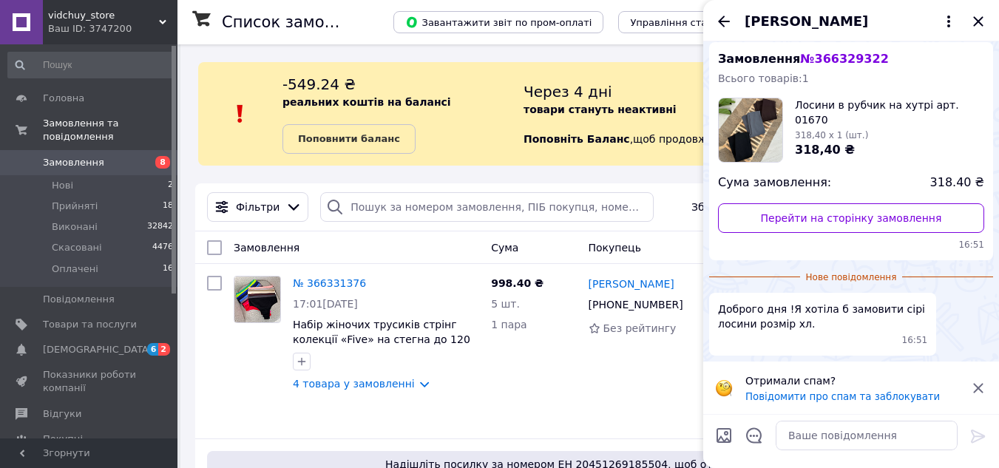
click at [823, 437] on textarea at bounding box center [867, 436] width 182 height 30
type textarea "Доброго дня"
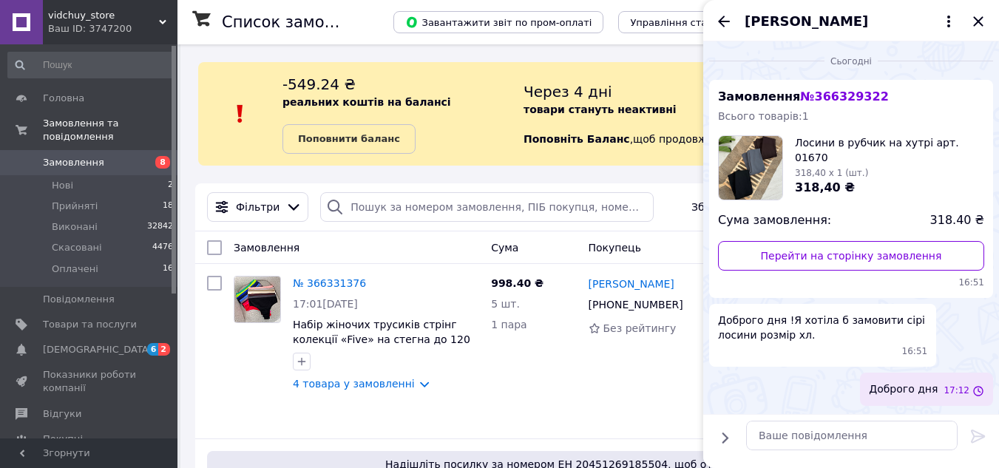
scroll to position [0, 0]
type textarea "Маємо лише чорні в наявності"
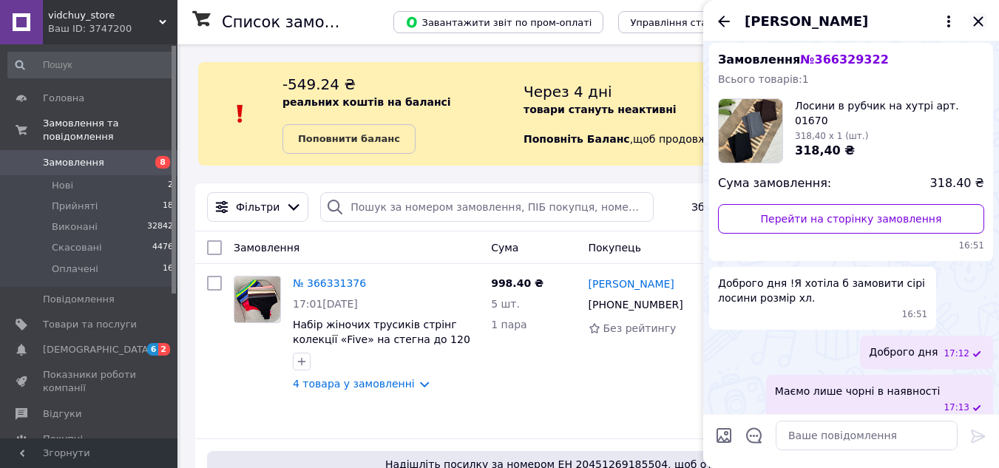
click at [972, 21] on icon "Закрити" at bounding box center [978, 22] width 18 height 18
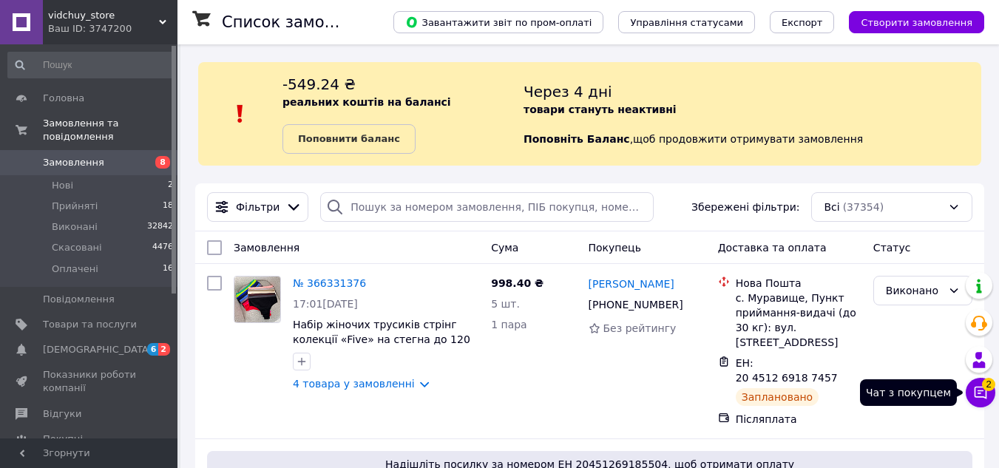
click at [979, 390] on icon at bounding box center [980, 392] width 15 height 15
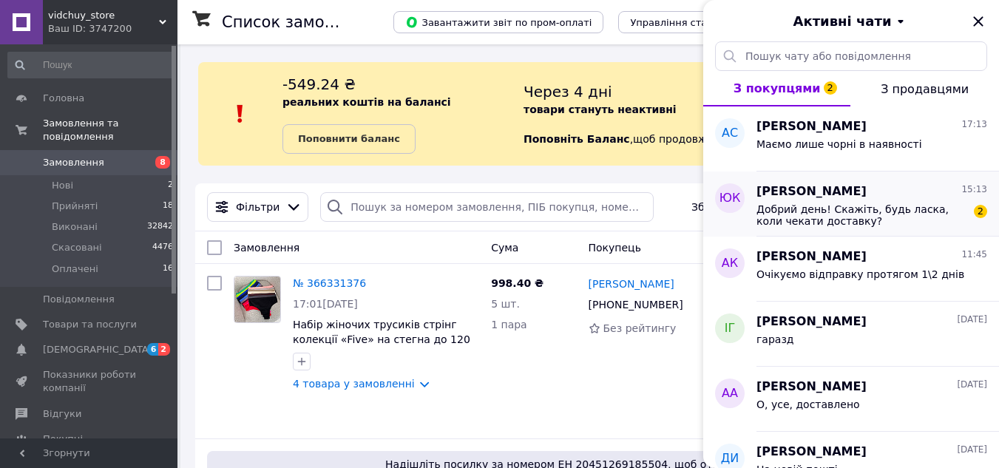
click at [931, 190] on div "[PERSON_NAME] 15:13" at bounding box center [871, 191] width 231 height 17
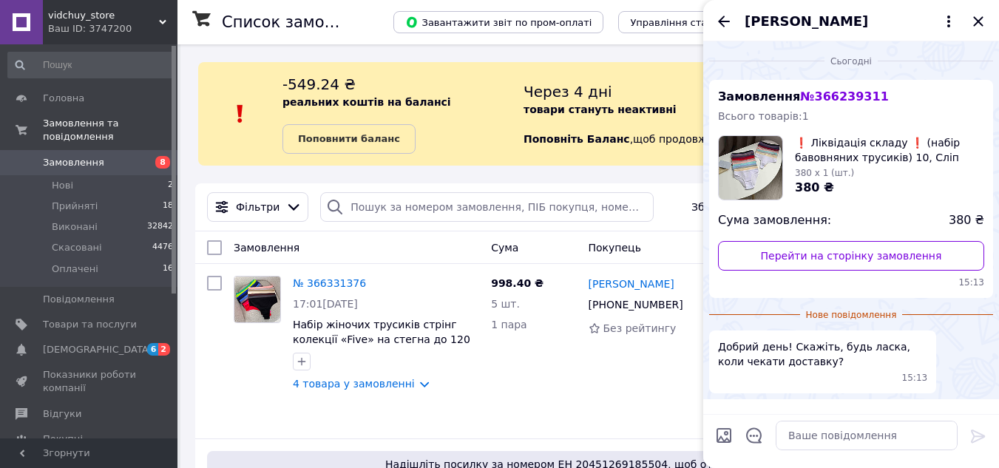
scroll to position [39, 0]
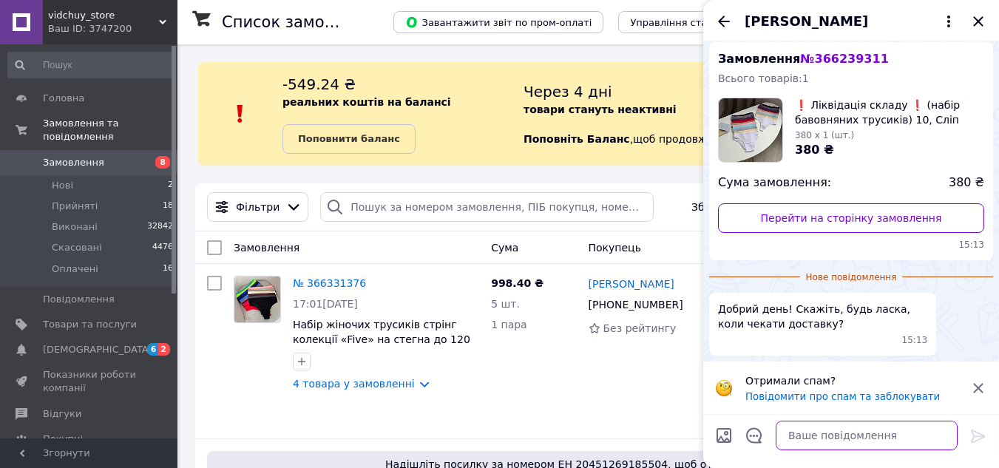
click at [842, 444] on textarea at bounding box center [867, 436] width 182 height 30
type textarea "Доброго дня"
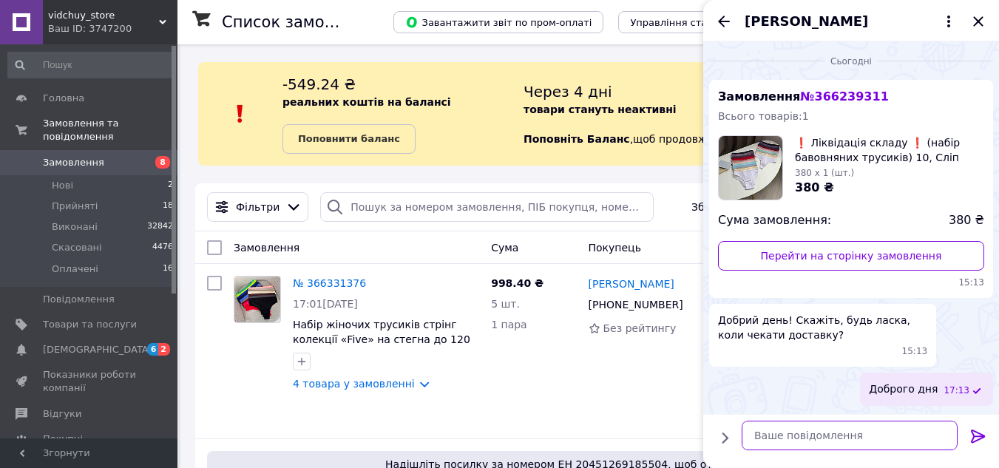
type textarea "р"
type textarea "орієнтовно протягом 1\3 днів"
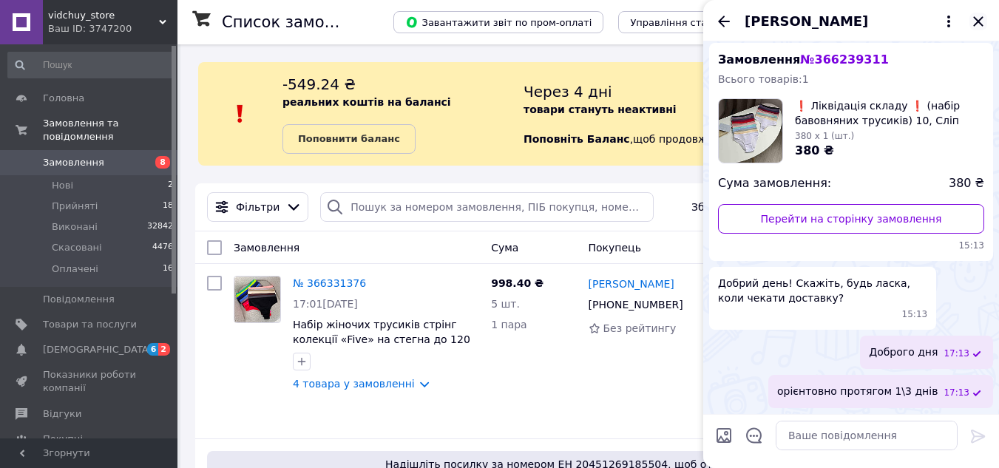
click at [977, 26] on icon "Закрити" at bounding box center [978, 22] width 18 height 18
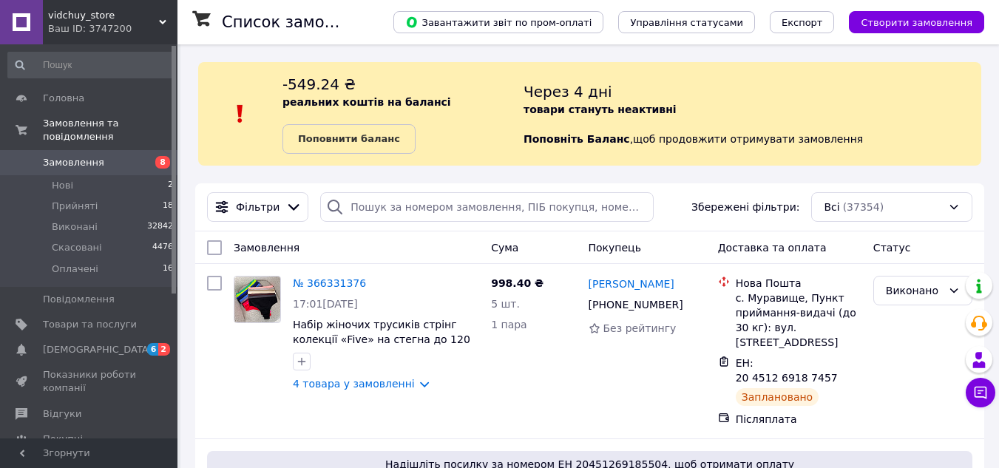
click at [384, 192] on div "Фільтри Збережені фільтри: Всі (37354)" at bounding box center [589, 207] width 789 height 48
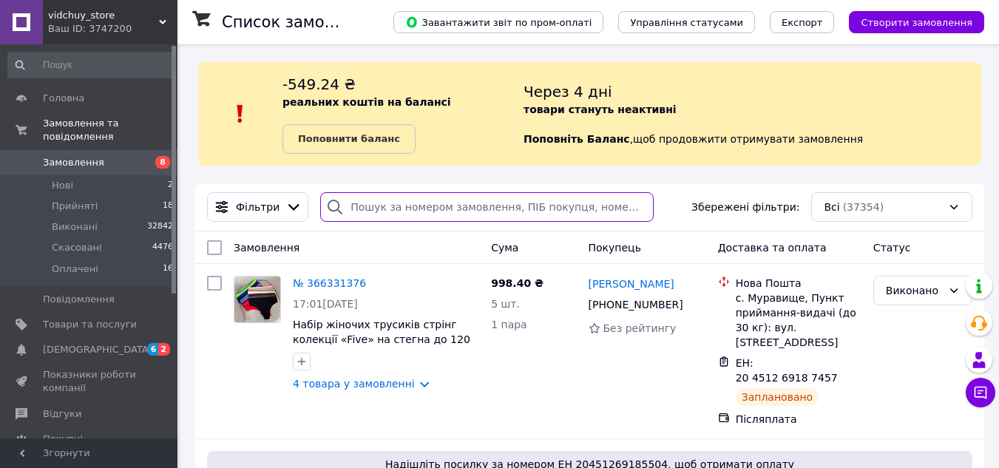
drag, startPoint x: 384, startPoint y: 192, endPoint x: 354, endPoint y: 197, distance: 30.9
click at [354, 197] on input "search" at bounding box center [486, 207] width 333 height 30
paste input "380976881982"
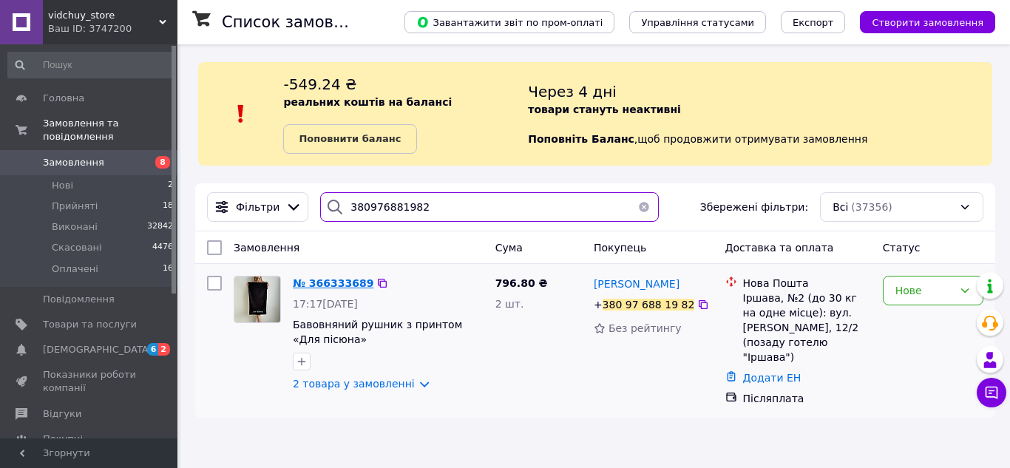
type input "380976881982"
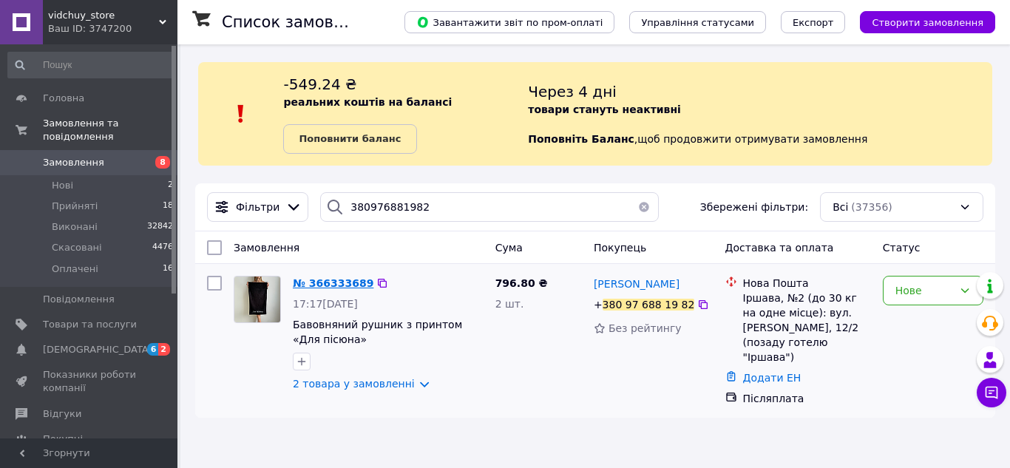
click at [319, 284] on span "№ 366333689" at bounding box center [333, 283] width 81 height 12
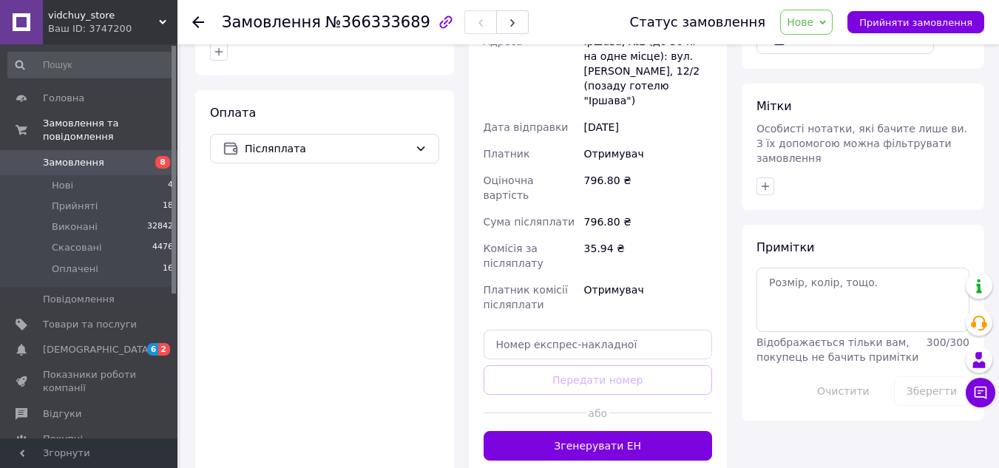
scroll to position [592, 0]
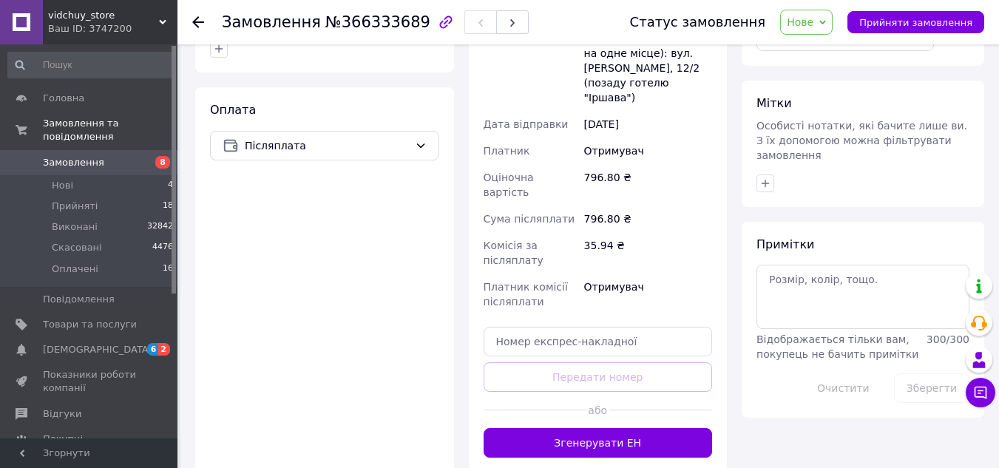
click at [626, 392] on div at bounding box center [660, 410] width 103 height 36
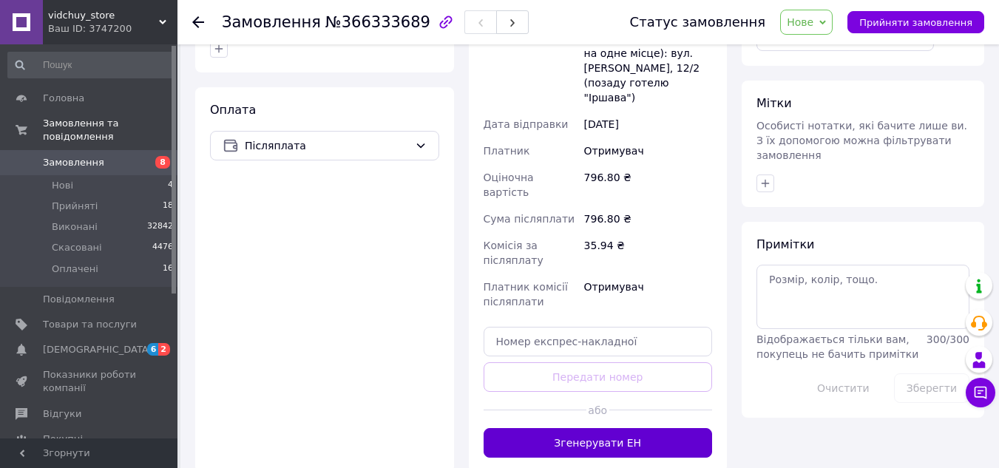
click at [682, 428] on button "Згенерувати ЕН" at bounding box center [598, 443] width 229 height 30
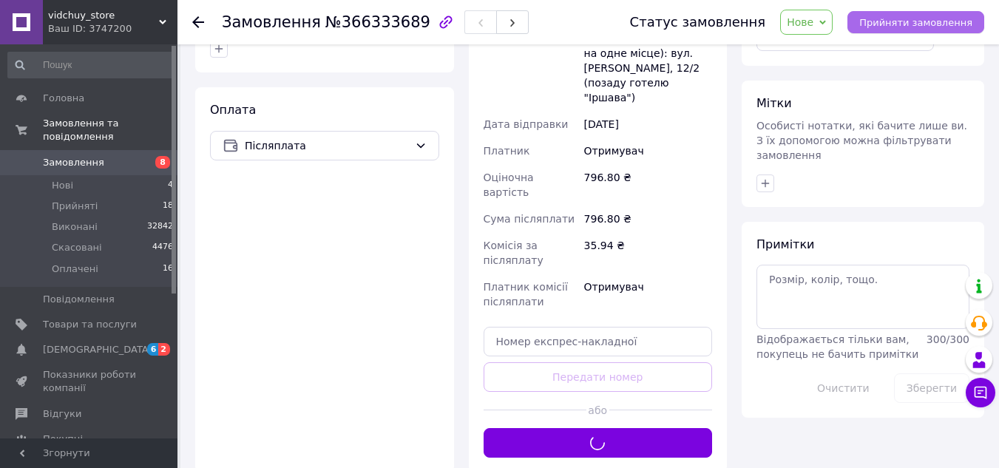
click at [904, 23] on span "Прийняти замовлення" at bounding box center [915, 22] width 113 height 11
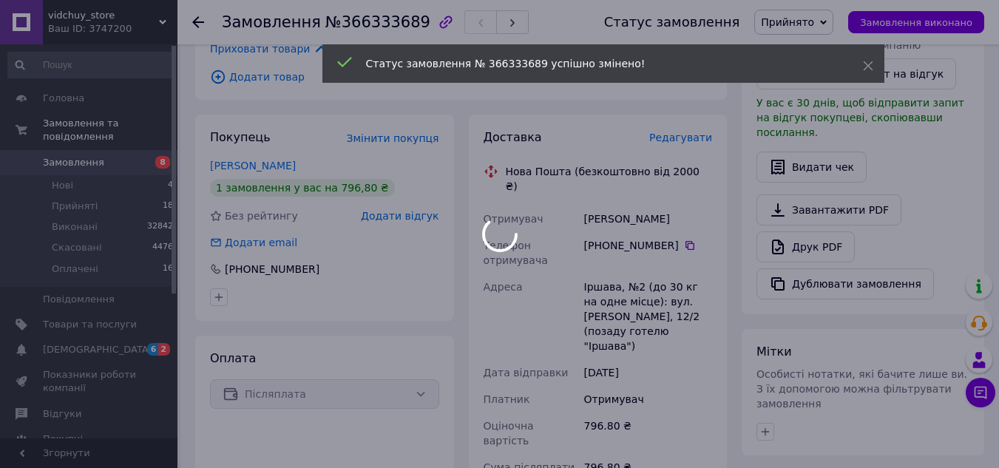
scroll to position [296, 0]
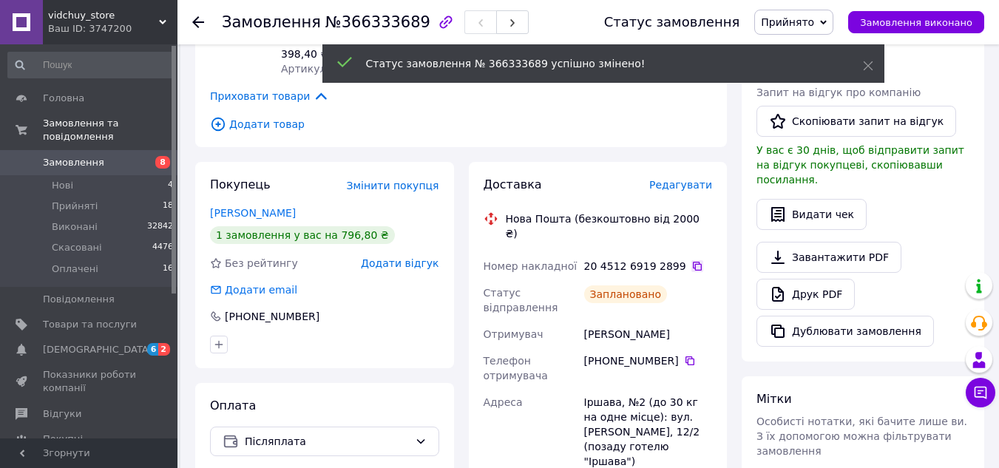
click at [691, 260] on icon at bounding box center [697, 266] width 12 height 12
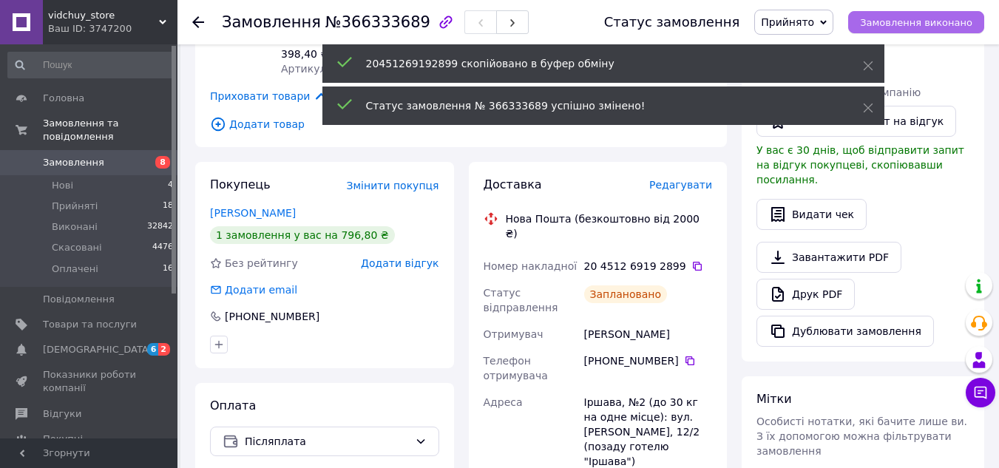
click at [923, 21] on span "Замовлення виконано" at bounding box center [916, 22] width 112 height 11
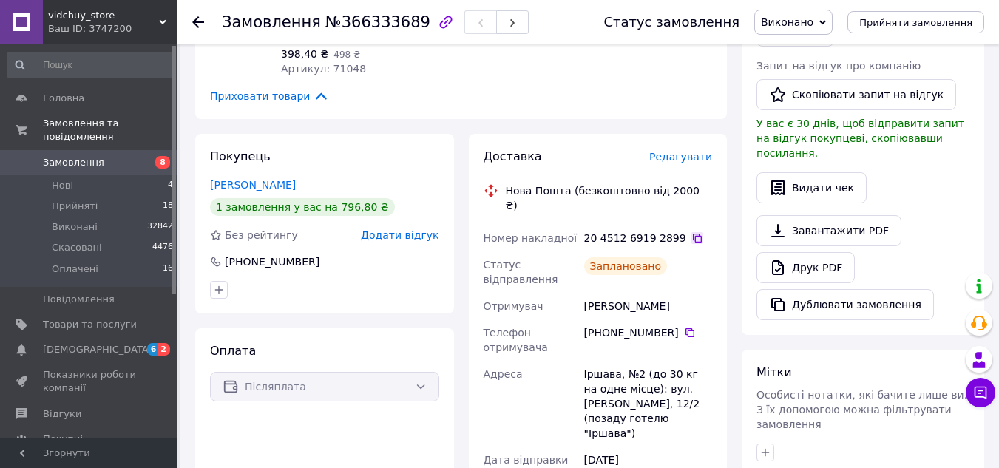
click at [689, 231] on div "20 4512 6919 2899" at bounding box center [648, 238] width 128 height 15
click at [691, 232] on icon at bounding box center [697, 238] width 12 height 12
